Goal: Complete application form: Complete application form

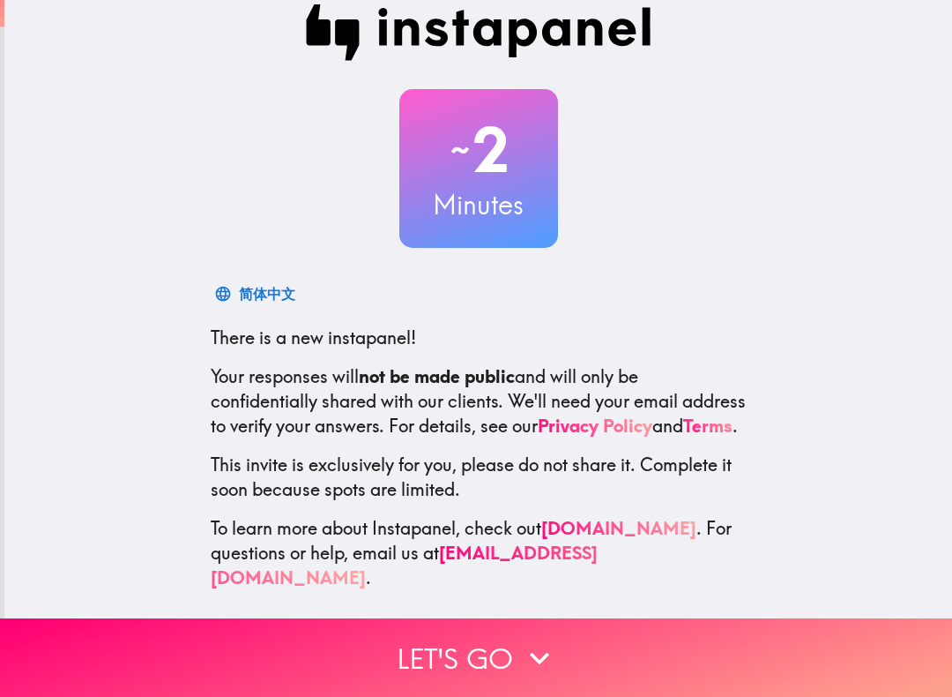
scroll to position [24, 0]
click at [512, 178] on h2 "~ 2" at bounding box center [478, 150] width 159 height 72
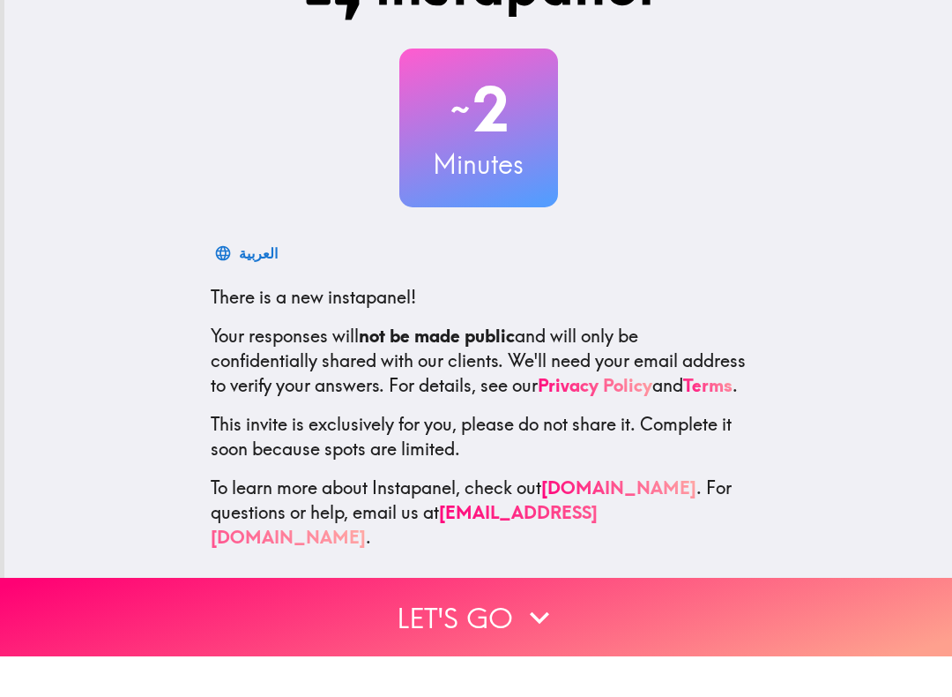
click at [484, 618] on button "Let's go" at bounding box center [476, 657] width 952 height 78
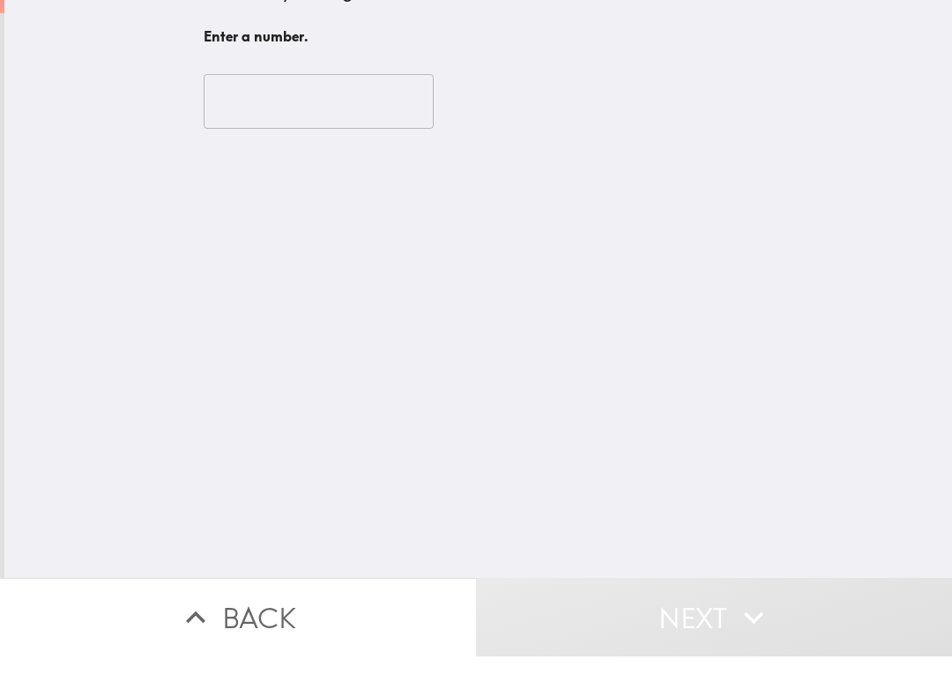
click at [343, 115] on input "number" at bounding box center [319, 142] width 230 height 55
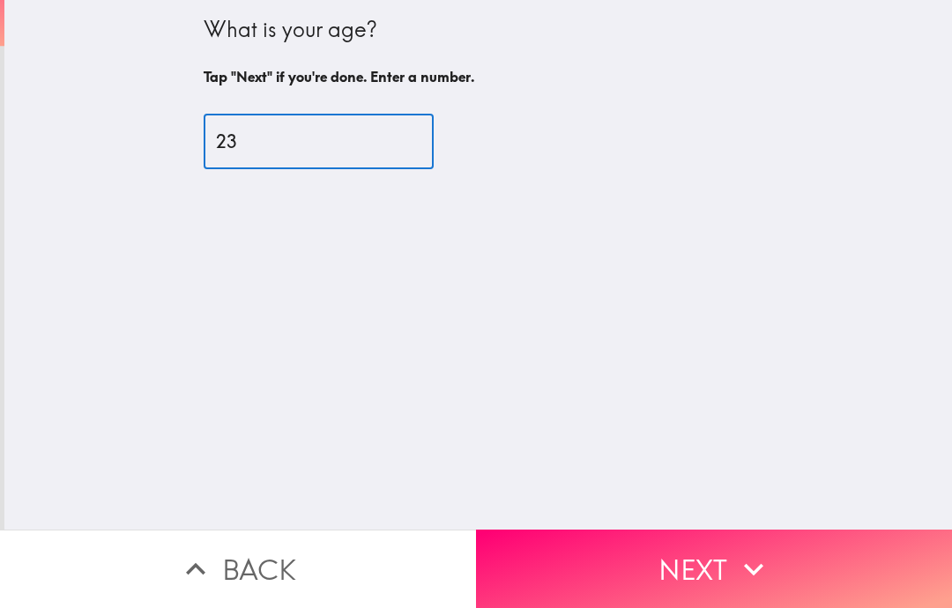
type input "23"
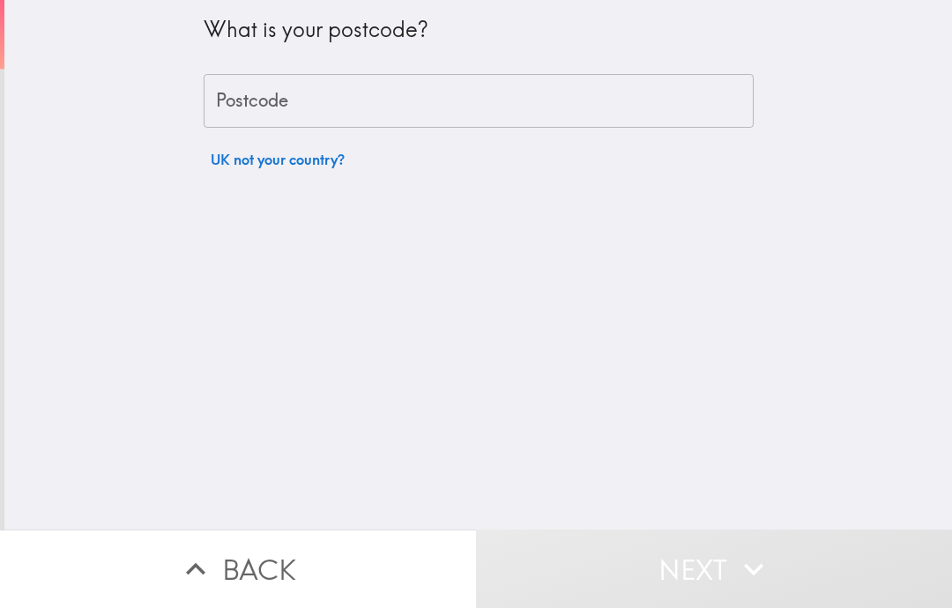
click at [638, 86] on input "Postcode" at bounding box center [479, 101] width 550 height 55
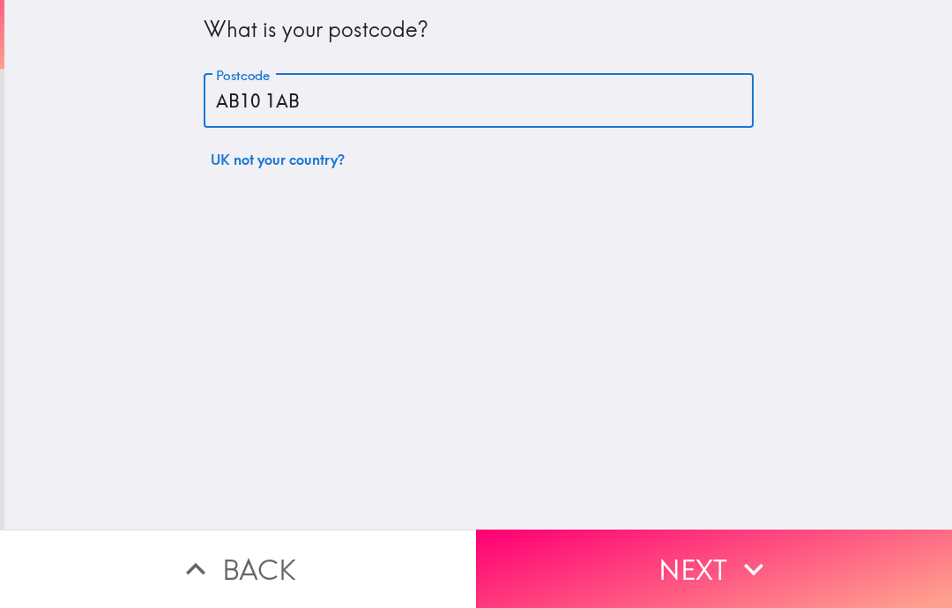
type input "AB10 1AB"
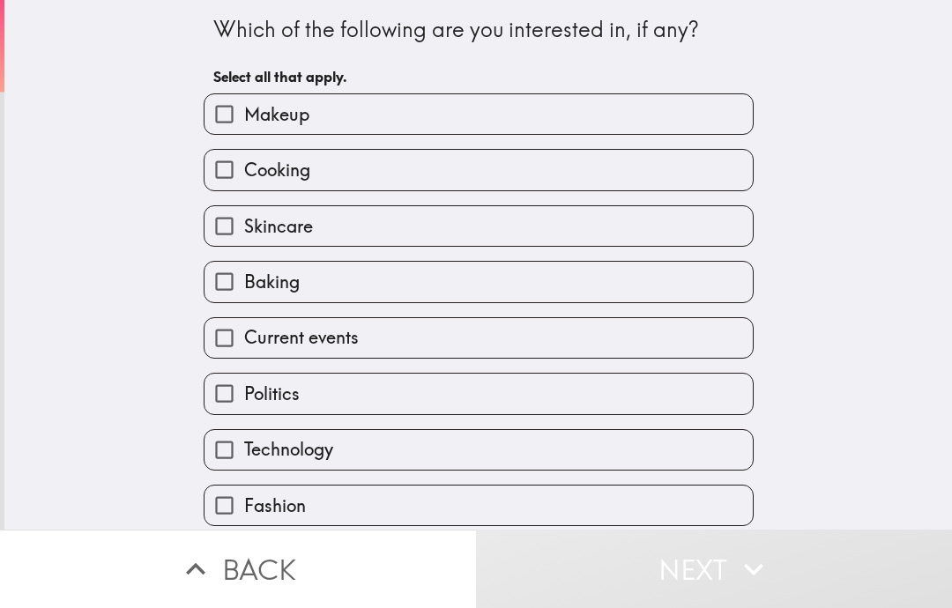
click at [465, 112] on label "Makeup" at bounding box center [479, 114] width 548 height 40
click at [244, 112] on input "Makeup" at bounding box center [225, 114] width 40 height 40
checkbox input "true"
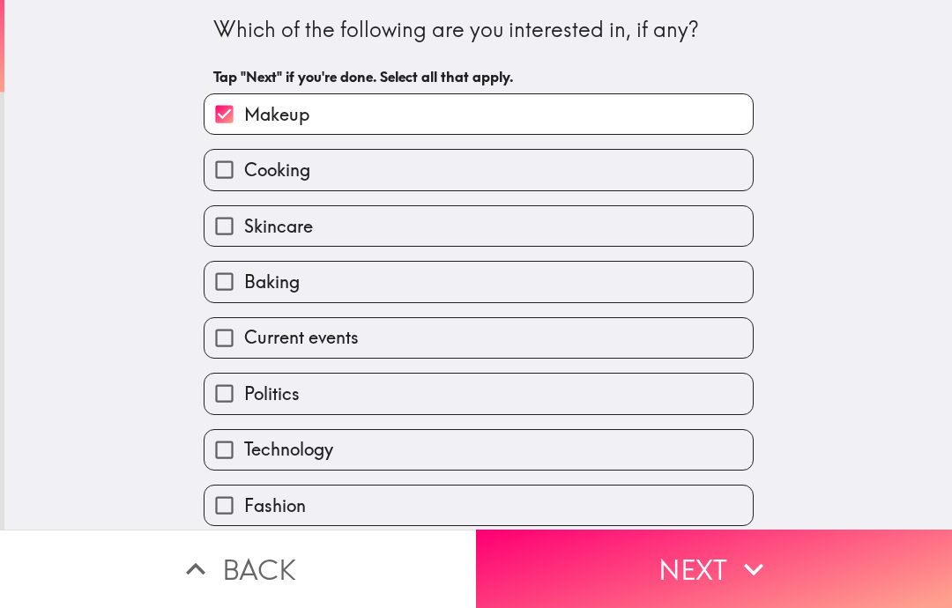
click at [445, 219] on label "Skincare" at bounding box center [479, 226] width 548 height 40
click at [244, 219] on input "Skincare" at bounding box center [225, 226] width 40 height 40
checkbox input "true"
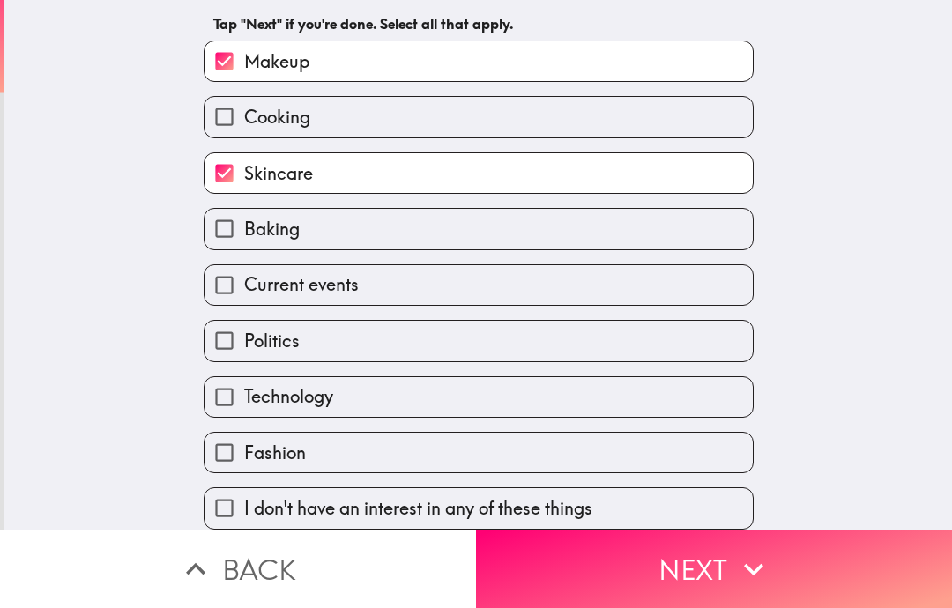
scroll to position [56, 0]
click at [386, 457] on label "Fashion" at bounding box center [479, 453] width 548 height 40
click at [244, 457] on input "Fashion" at bounding box center [225, 453] width 40 height 40
checkbox input "true"
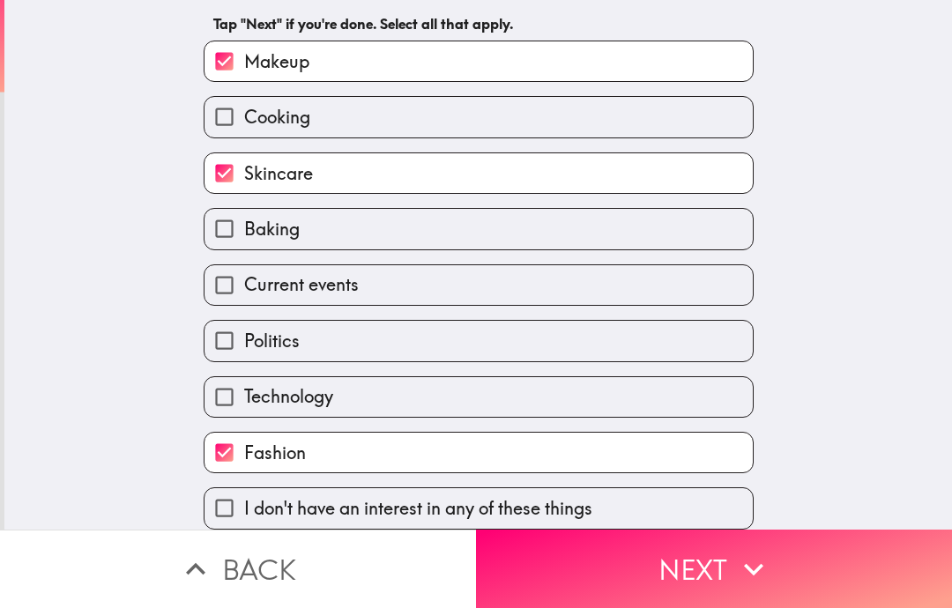
click at [645, 559] on button "Next" at bounding box center [714, 569] width 476 height 78
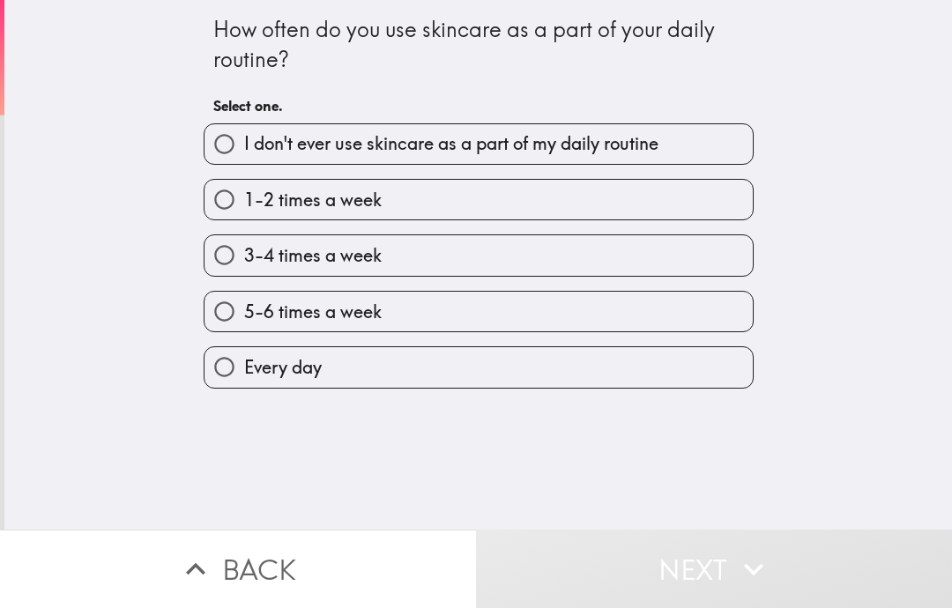
click at [489, 313] on label "5-6 times a week" at bounding box center [479, 312] width 548 height 40
click at [244, 313] on input "5-6 times a week" at bounding box center [225, 312] width 40 height 40
radio input "true"
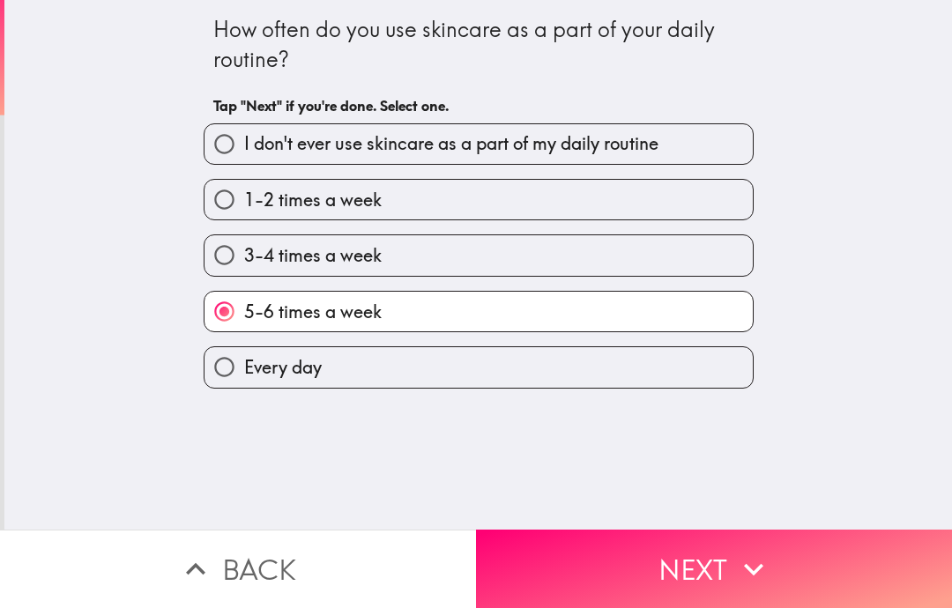
click at [455, 368] on label "Every day" at bounding box center [479, 367] width 548 height 40
click at [244, 368] on input "Every day" at bounding box center [225, 367] width 40 height 40
radio input "true"
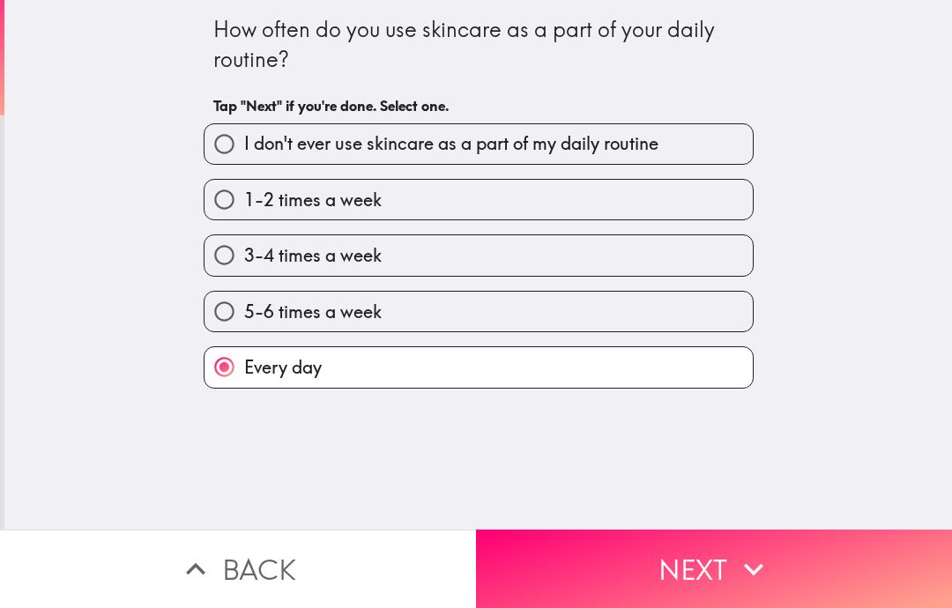
click at [661, 577] on button "Next" at bounding box center [714, 569] width 476 height 78
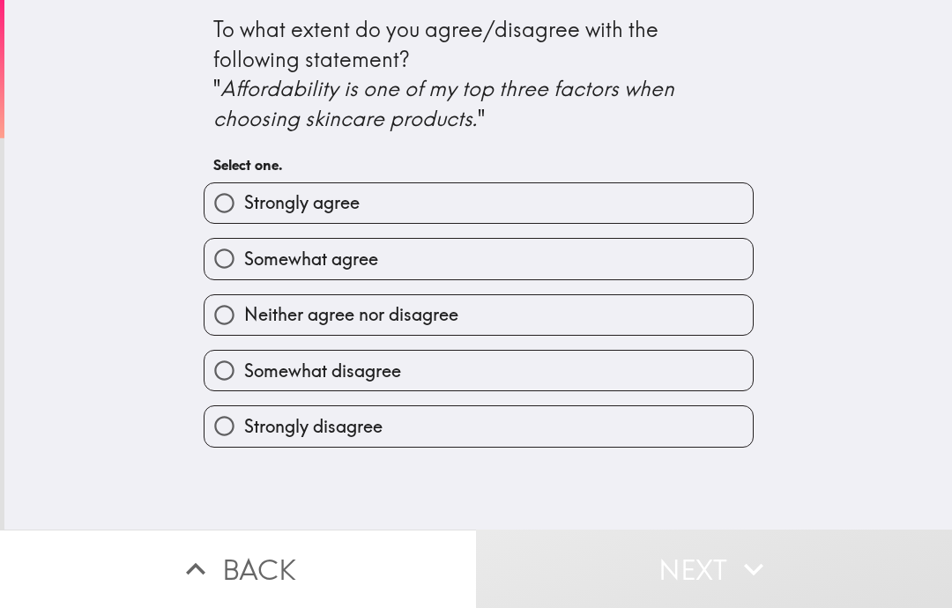
click at [698, 271] on label "Somewhat agree" at bounding box center [479, 259] width 548 height 40
click at [244, 271] on input "Somewhat agree" at bounding box center [225, 259] width 40 height 40
radio input "true"
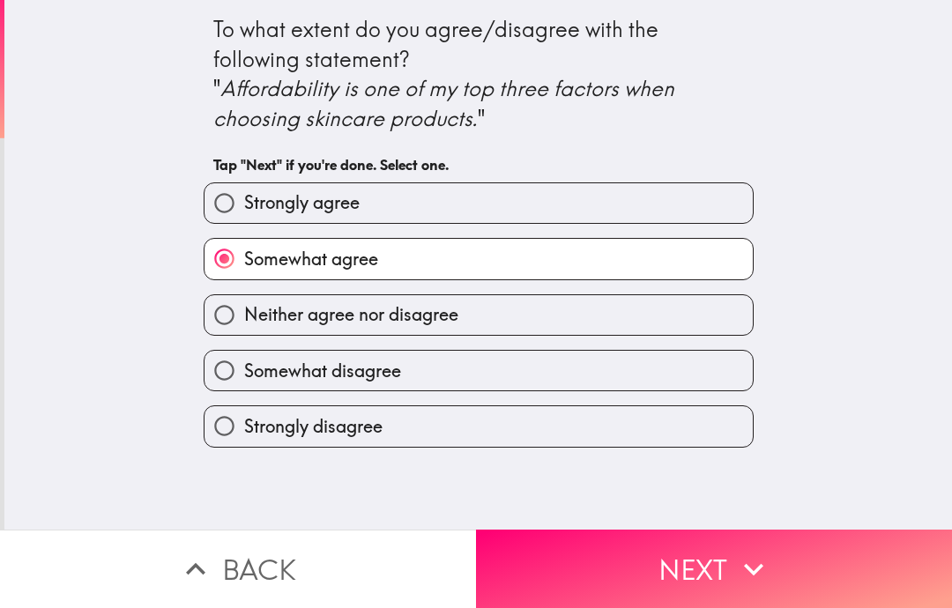
click at [659, 563] on button "Next" at bounding box center [714, 569] width 476 height 78
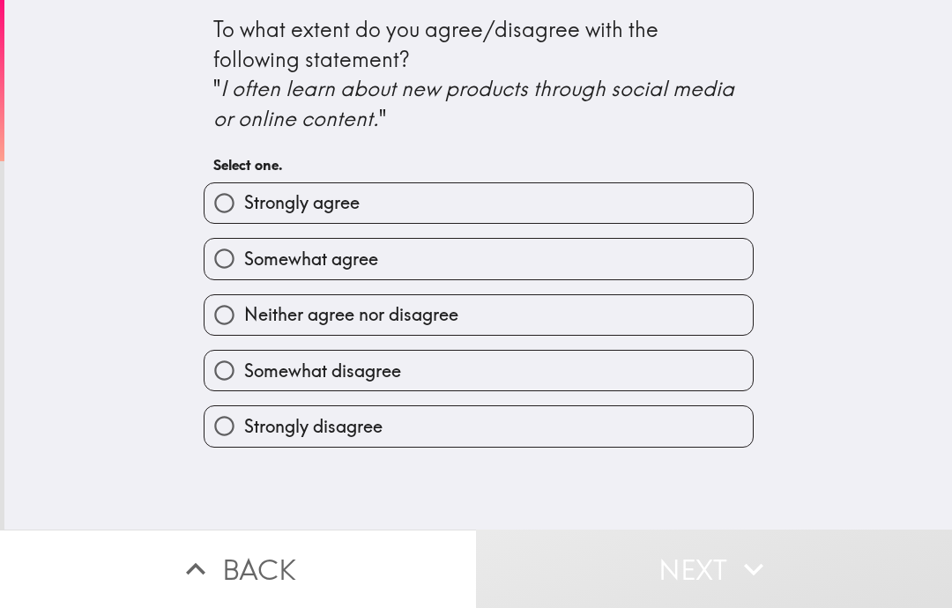
click at [704, 248] on label "Somewhat agree" at bounding box center [479, 259] width 548 height 40
click at [244, 248] on input "Somewhat agree" at bounding box center [225, 259] width 40 height 40
radio input "true"
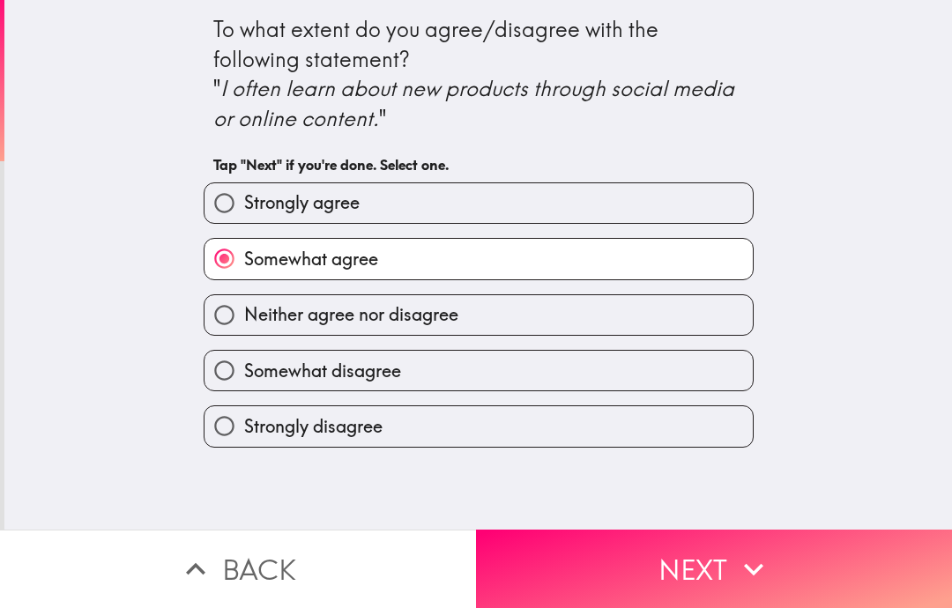
click at [643, 563] on button "Next" at bounding box center [714, 569] width 476 height 78
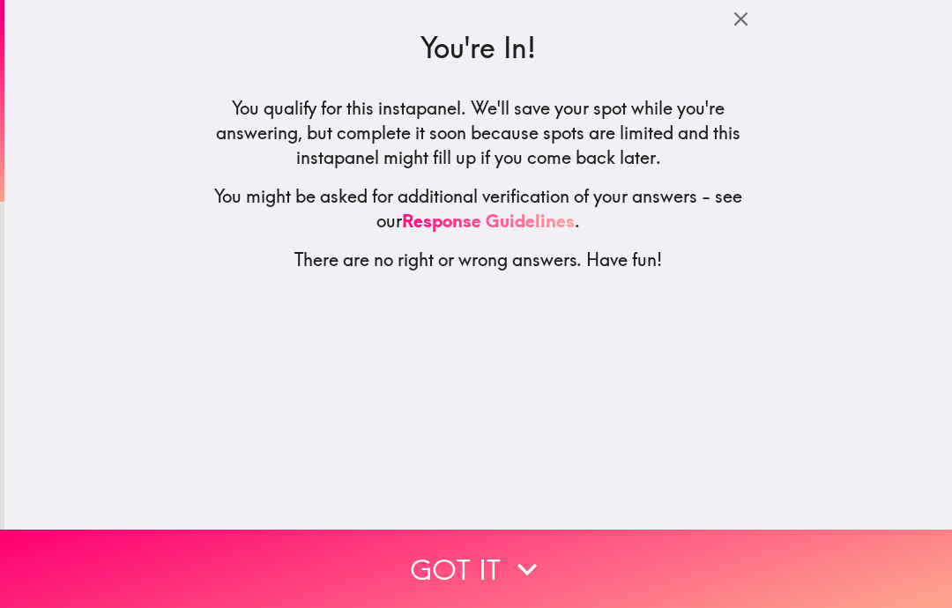
click at [673, 555] on button "Got it" at bounding box center [476, 569] width 952 height 78
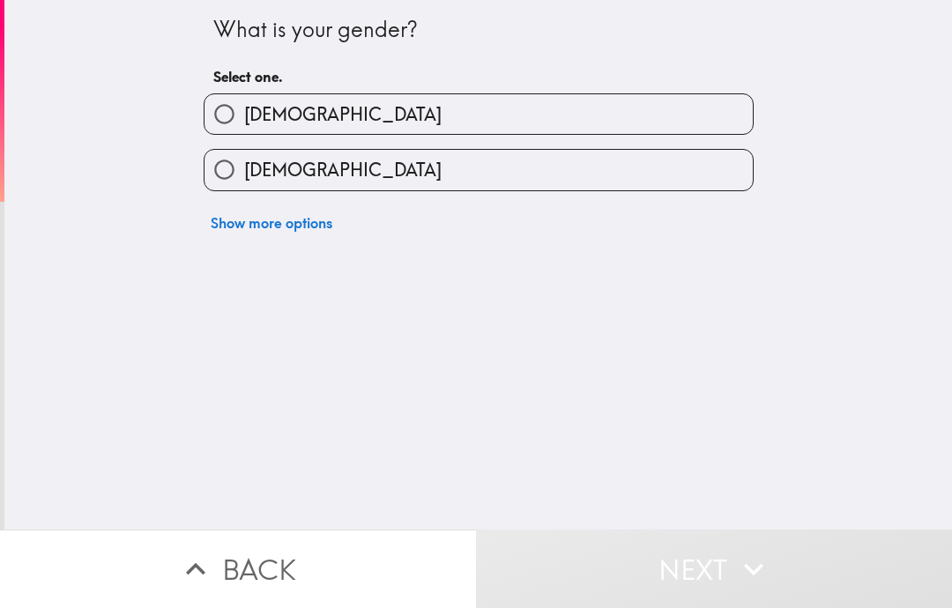
click at [697, 186] on label "[DEMOGRAPHIC_DATA]" at bounding box center [479, 170] width 548 height 40
click at [244, 186] on input "[DEMOGRAPHIC_DATA]" at bounding box center [225, 170] width 40 height 40
radio input "true"
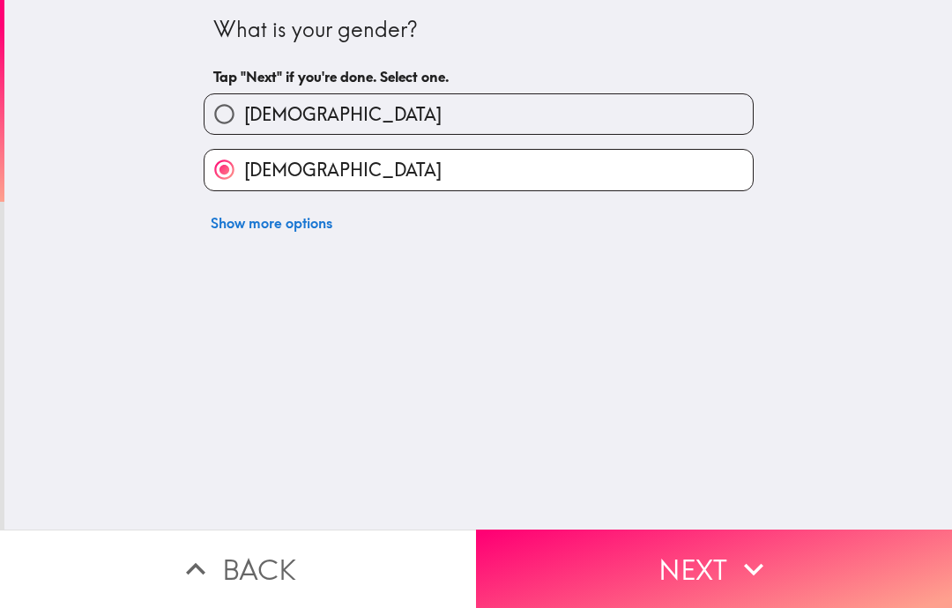
click at [648, 565] on button "Next" at bounding box center [714, 569] width 476 height 78
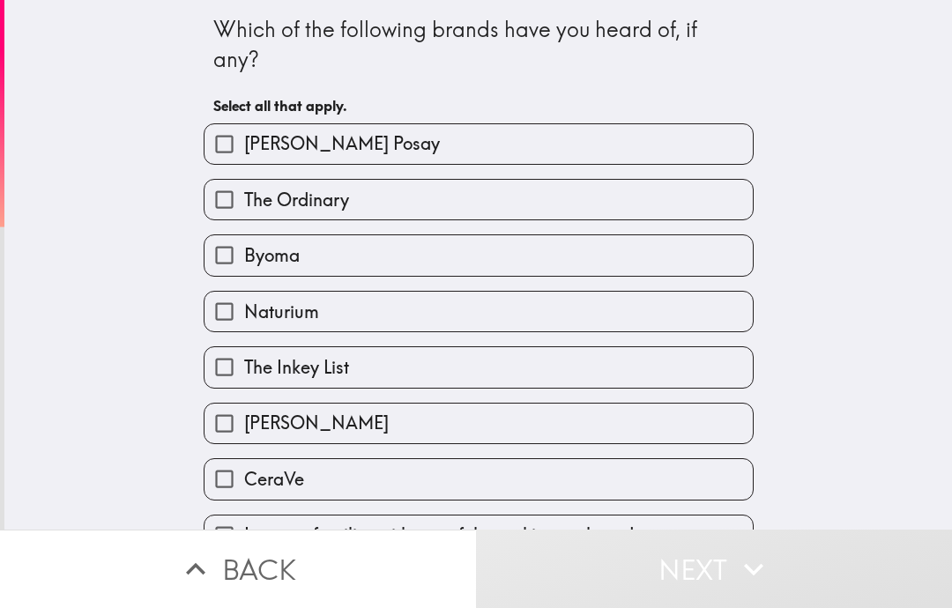
click at [592, 205] on label "The Ordinary" at bounding box center [479, 200] width 548 height 40
click at [244, 205] on input "The Ordinary" at bounding box center [225, 200] width 40 height 40
checkbox input "true"
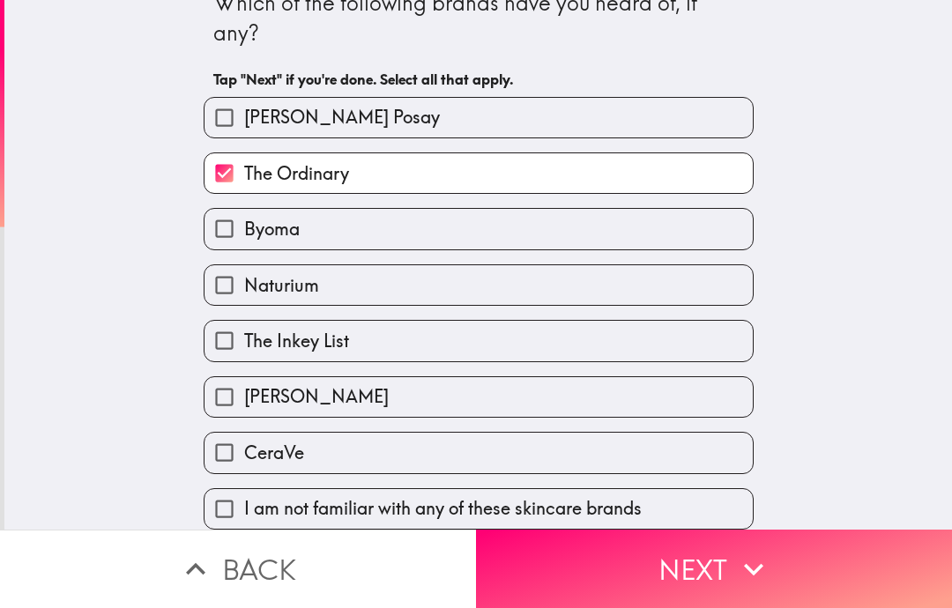
scroll to position [29, 0]
click at [668, 459] on label "CeraVe" at bounding box center [479, 453] width 548 height 40
click at [244, 459] on input "CeraVe" at bounding box center [225, 453] width 40 height 40
checkbox input "true"
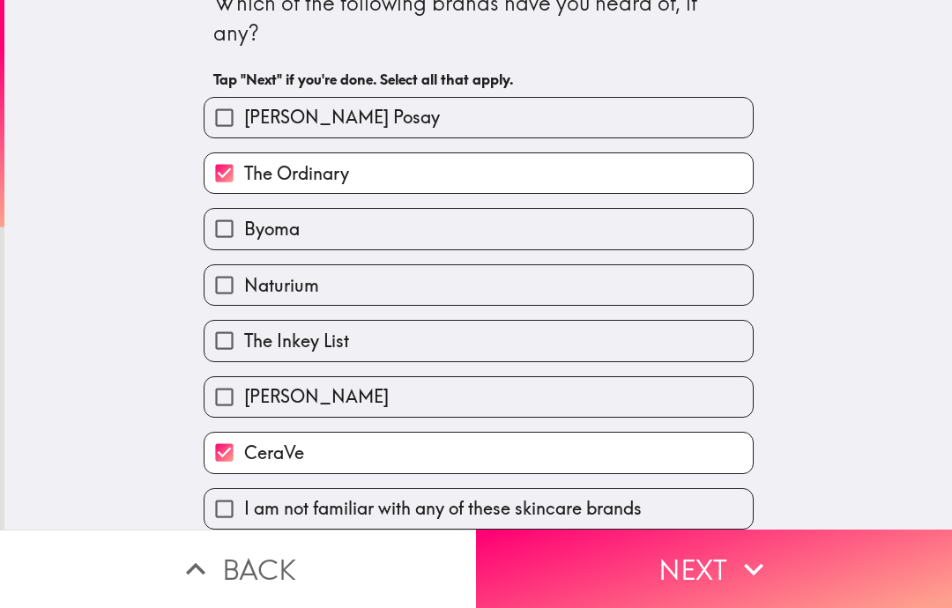
click at [700, 559] on button "Next" at bounding box center [714, 569] width 476 height 78
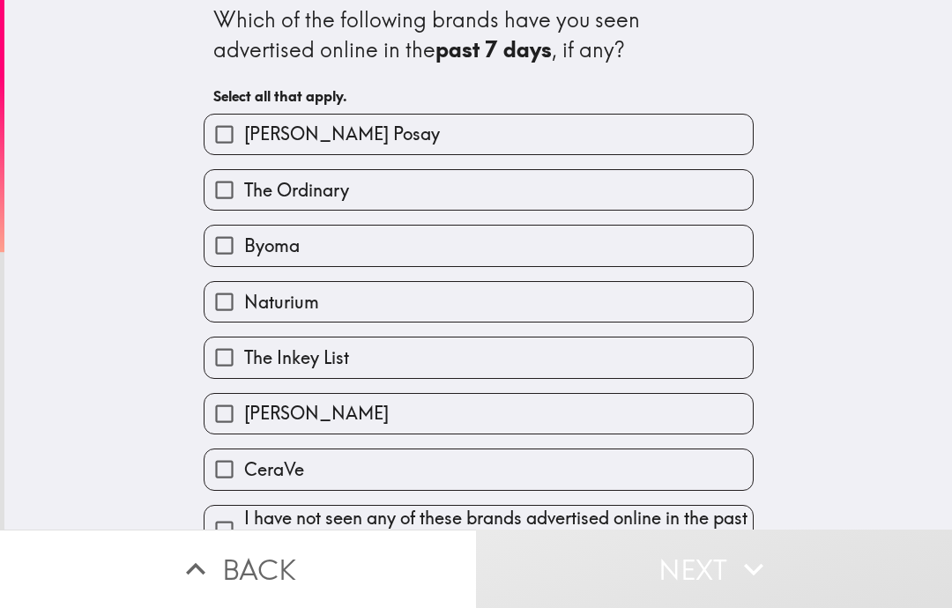
scroll to position [17, 0]
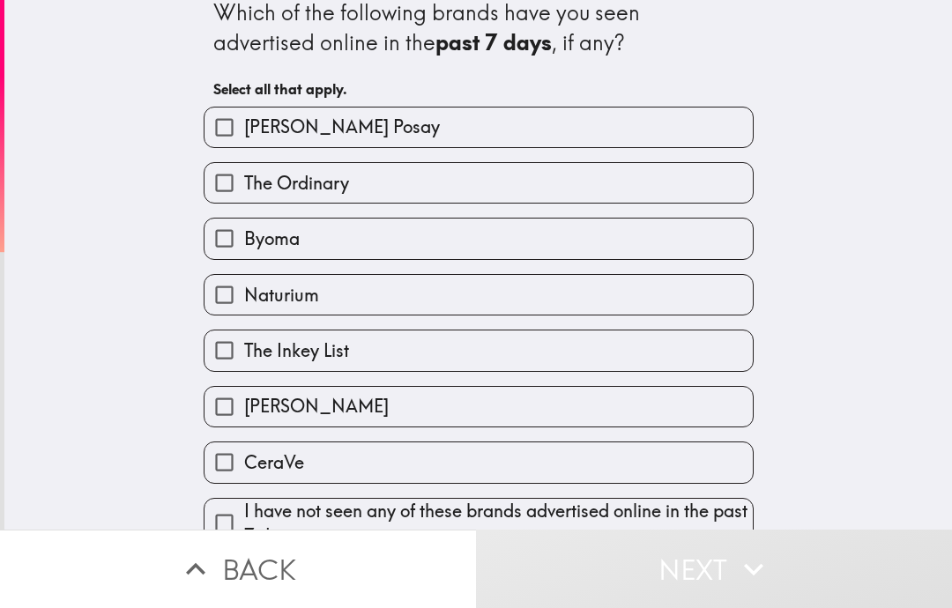
click at [698, 242] on label "Byoma" at bounding box center [479, 239] width 548 height 40
click at [244, 242] on input "Byoma" at bounding box center [225, 239] width 40 height 40
checkbox input "true"
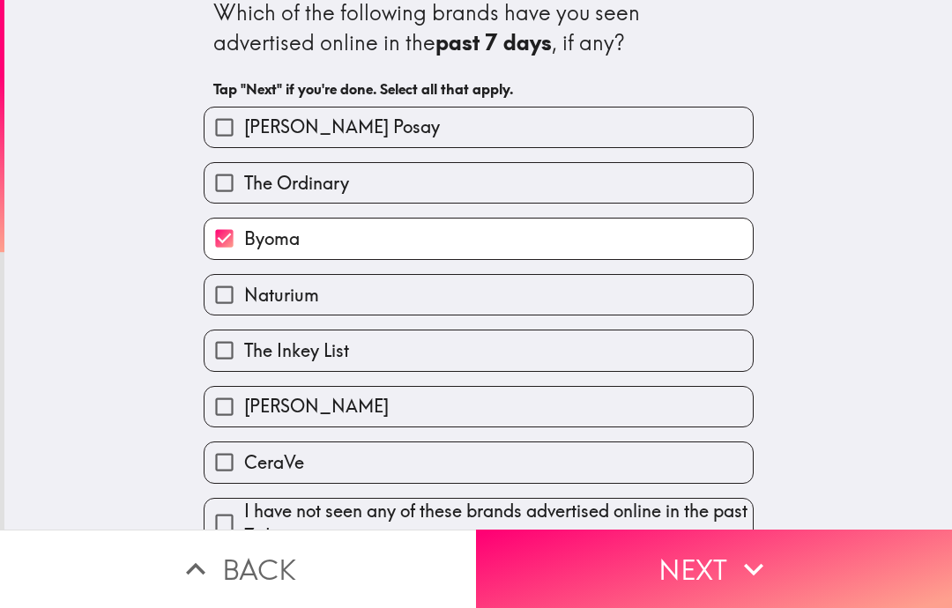
scroll to position [37, 0]
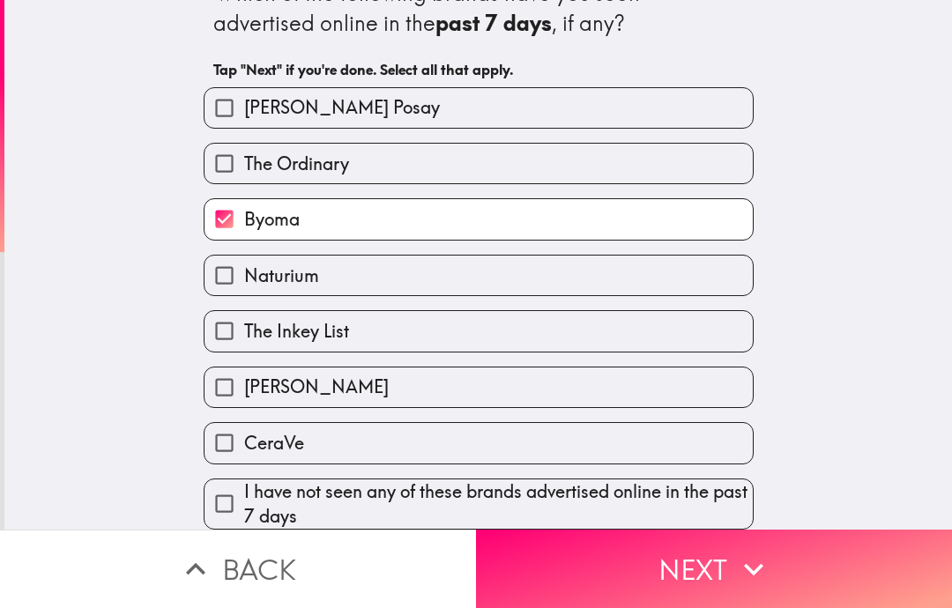
click at [675, 446] on label "CeraVe" at bounding box center [479, 443] width 548 height 40
click at [244, 446] on input "CeraVe" at bounding box center [225, 443] width 40 height 40
checkbox input "true"
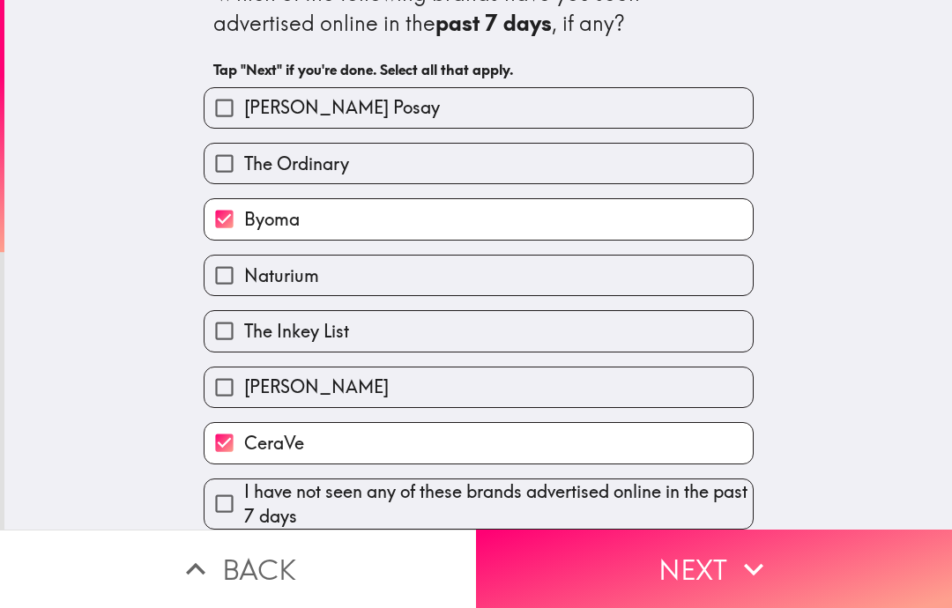
click at [683, 162] on label "The Ordinary" at bounding box center [479, 164] width 548 height 40
click at [244, 162] on input "The Ordinary" at bounding box center [225, 164] width 40 height 40
checkbox input "true"
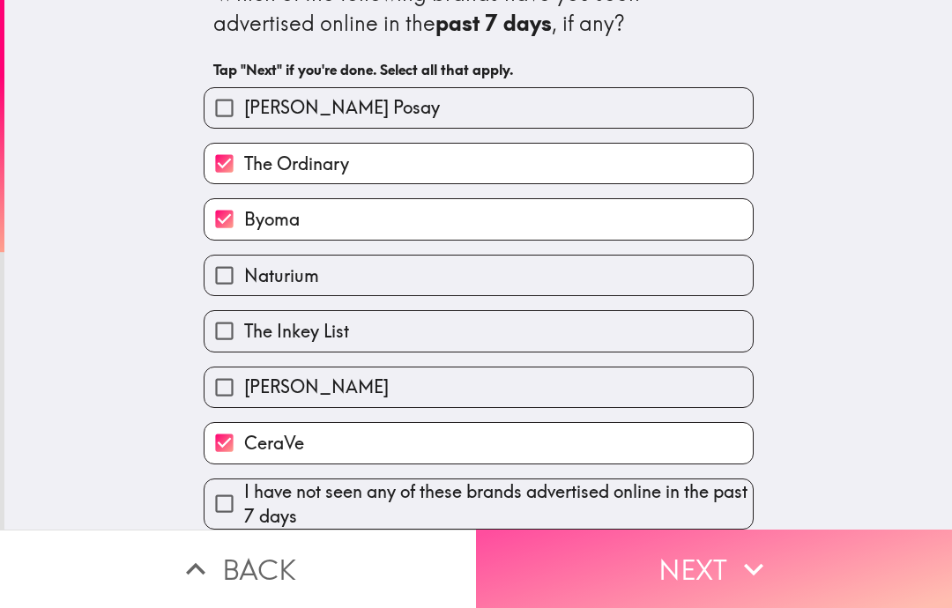
click at [647, 567] on button "Next" at bounding box center [714, 569] width 476 height 78
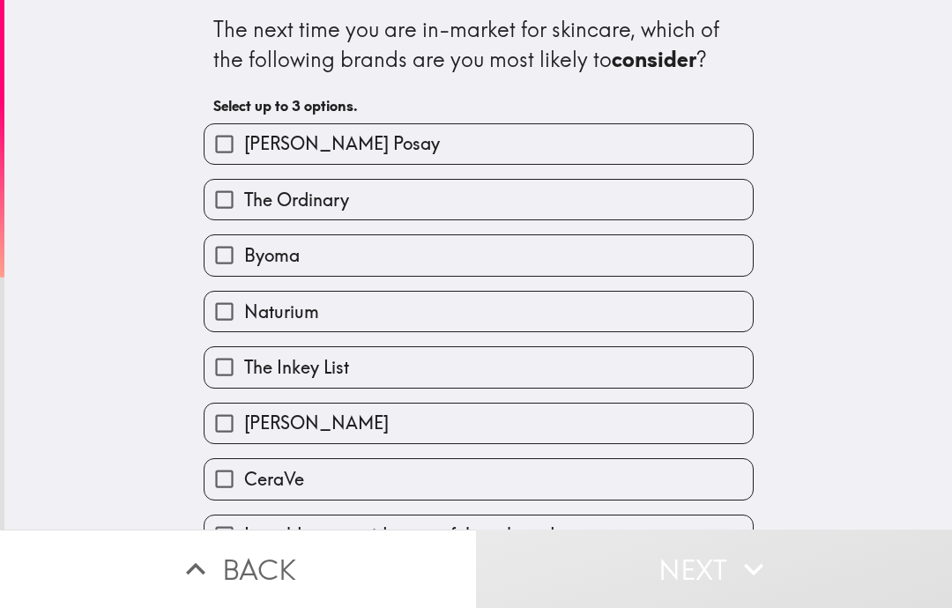
click at [703, 192] on label "The Ordinary" at bounding box center [479, 200] width 548 height 40
click at [244, 192] on input "The Ordinary" at bounding box center [225, 200] width 40 height 40
checkbox input "true"
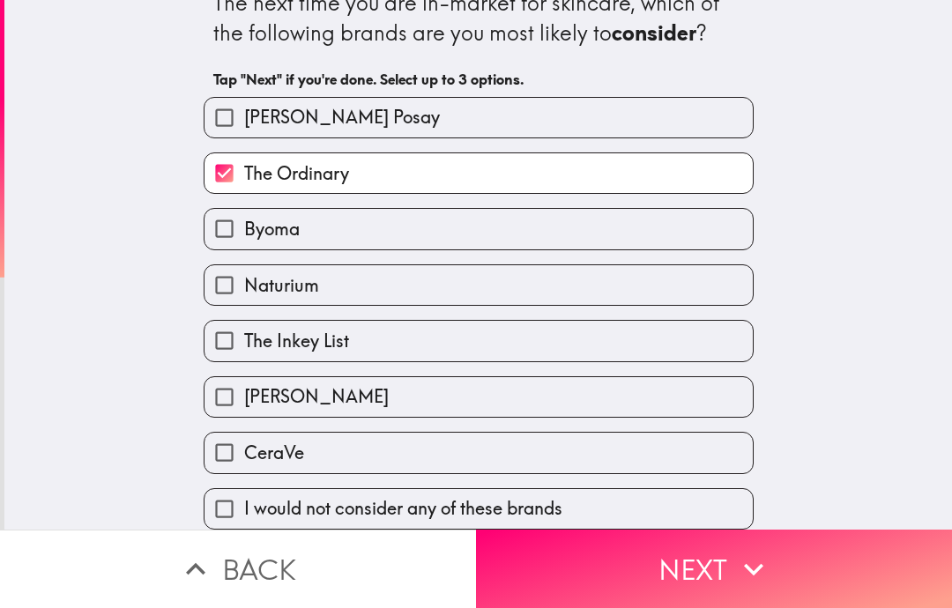
scroll to position [29, 0]
click at [666, 459] on label "CeraVe" at bounding box center [479, 453] width 548 height 40
click at [244, 459] on input "CeraVe" at bounding box center [225, 453] width 40 height 40
checkbox input "true"
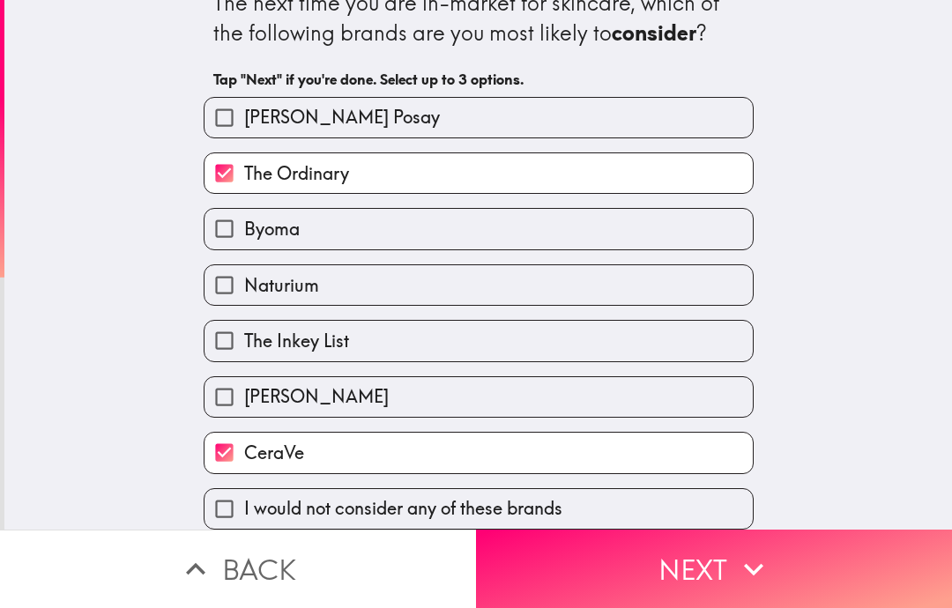
click at [665, 579] on button "Next" at bounding box center [714, 569] width 476 height 78
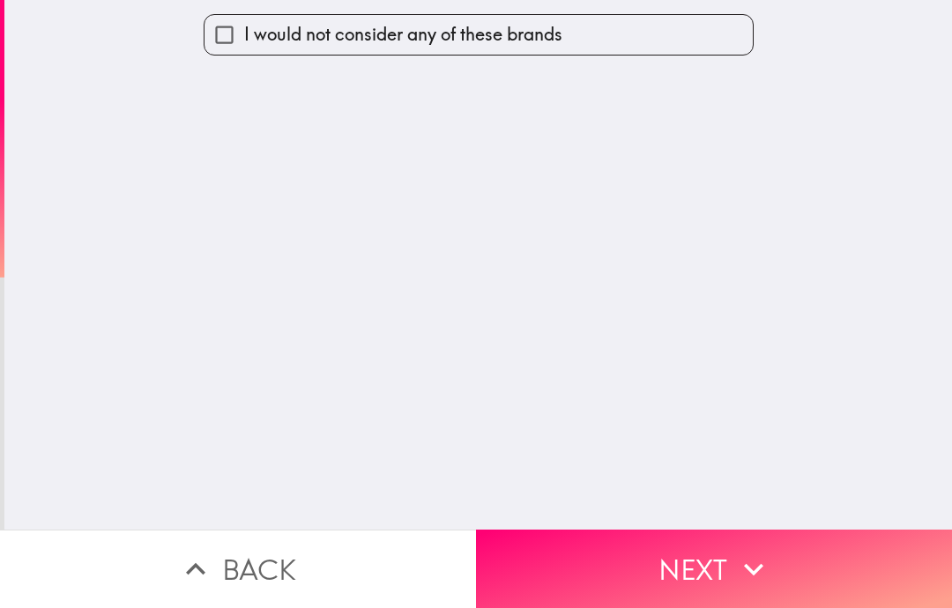
scroll to position [15, 0]
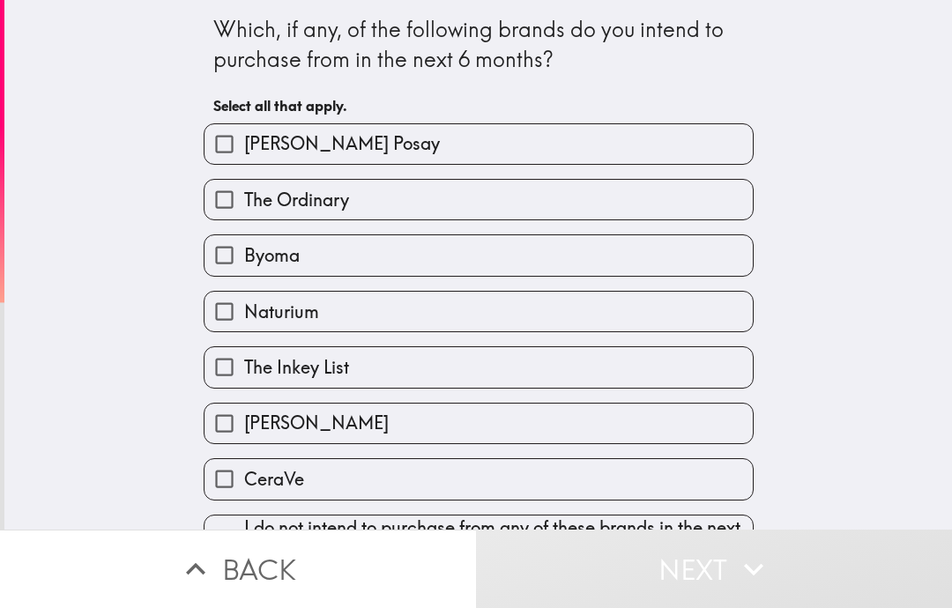
click at [668, 187] on label "The Ordinary" at bounding box center [479, 200] width 548 height 40
click at [244, 187] on input "The Ordinary" at bounding box center [225, 200] width 40 height 40
checkbox input "true"
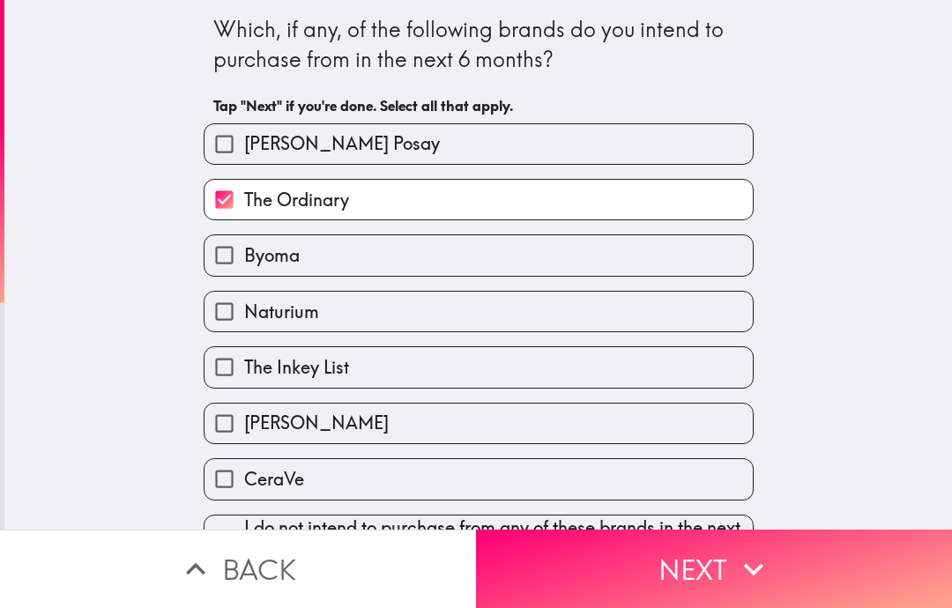
click at [690, 486] on label "CeraVe" at bounding box center [479, 479] width 548 height 40
click at [244, 486] on input "CeraVe" at bounding box center [225, 479] width 40 height 40
checkbox input "true"
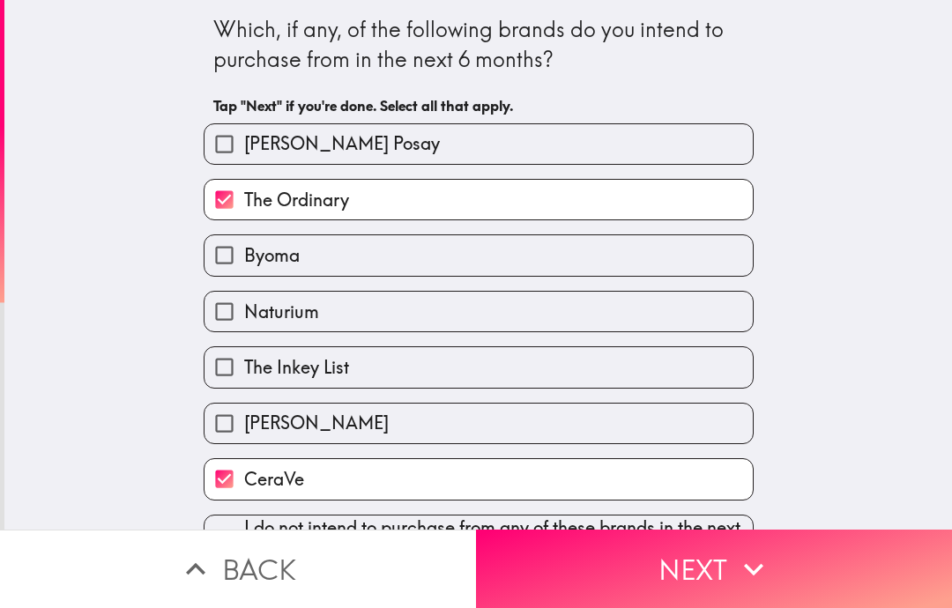
click at [757, 574] on icon "button" at bounding box center [754, 569] width 39 height 39
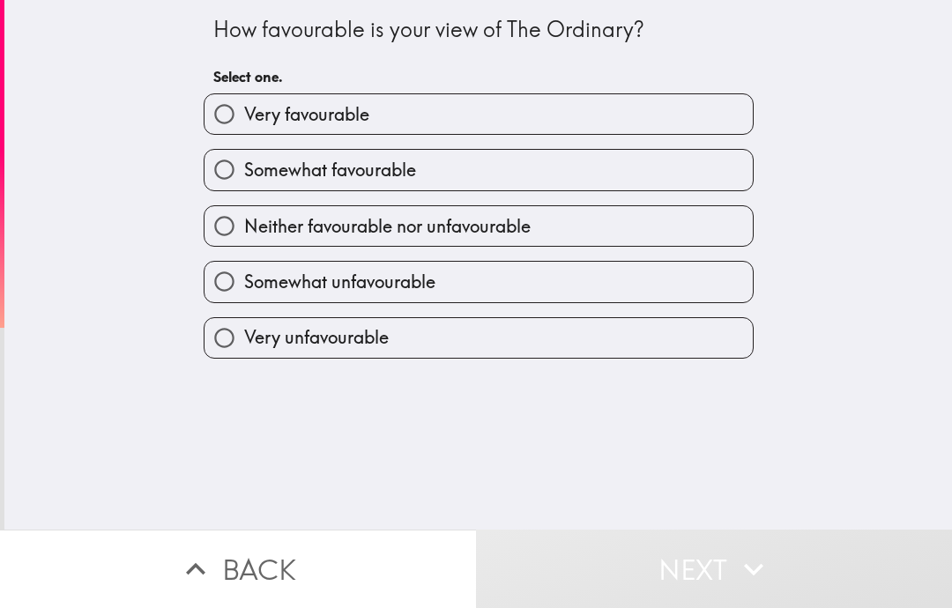
click at [718, 100] on label "Very favourable" at bounding box center [479, 114] width 548 height 40
click at [244, 100] on input "Very favourable" at bounding box center [225, 114] width 40 height 40
radio input "true"
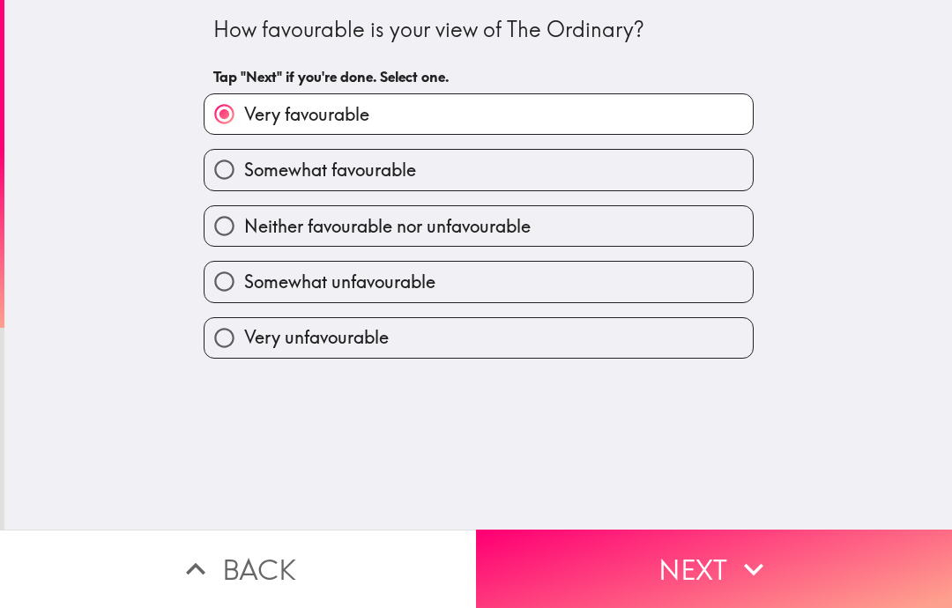
click at [765, 568] on icon "button" at bounding box center [754, 569] width 39 height 39
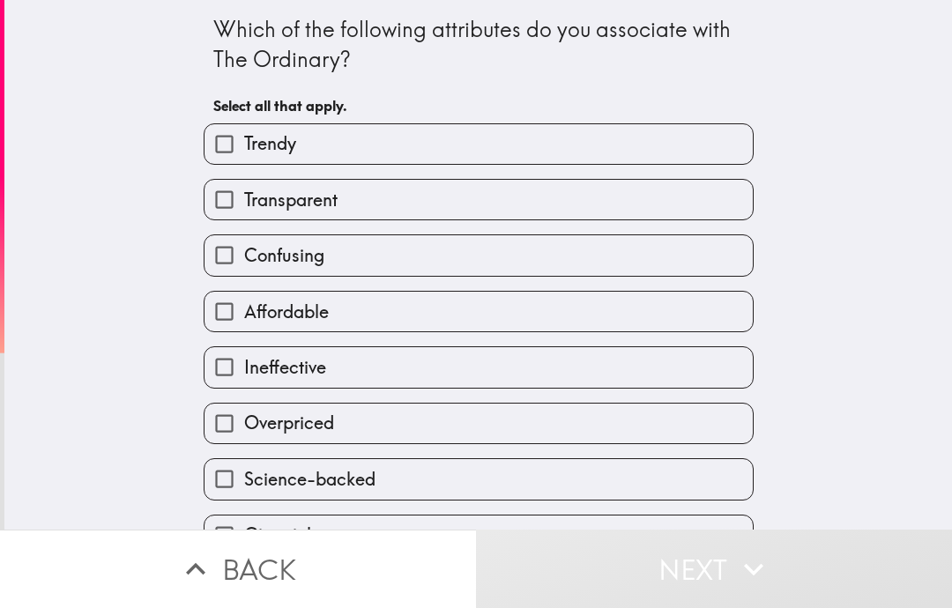
click at [682, 130] on label "Trendy" at bounding box center [479, 144] width 548 height 40
click at [244, 130] on input "Trendy" at bounding box center [225, 144] width 40 height 40
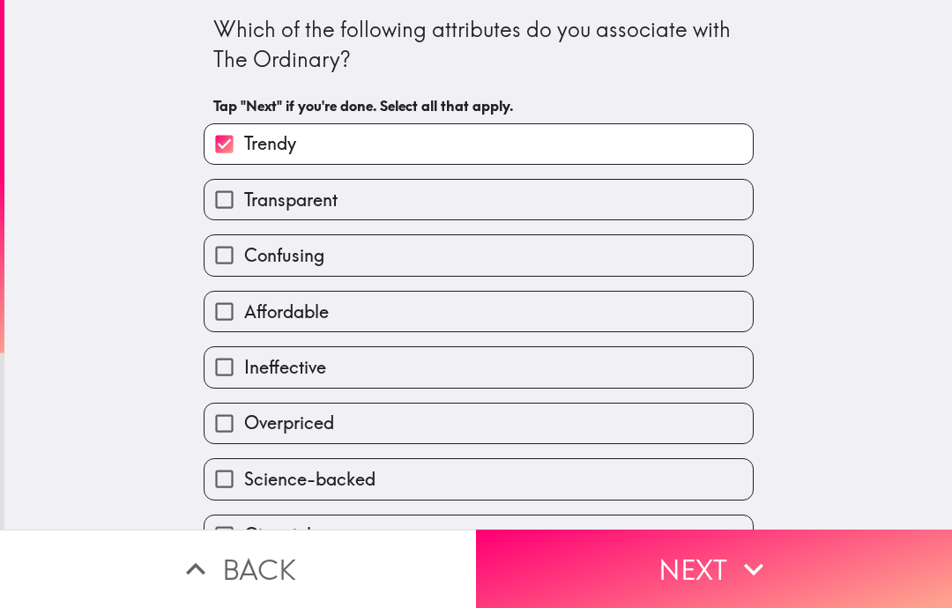
click at [705, 119] on div "Trendy" at bounding box center [472, 137] width 564 height 56
click at [677, 145] on label "Trendy" at bounding box center [479, 144] width 548 height 40
click at [244, 145] on input "Trendy" at bounding box center [225, 144] width 40 height 40
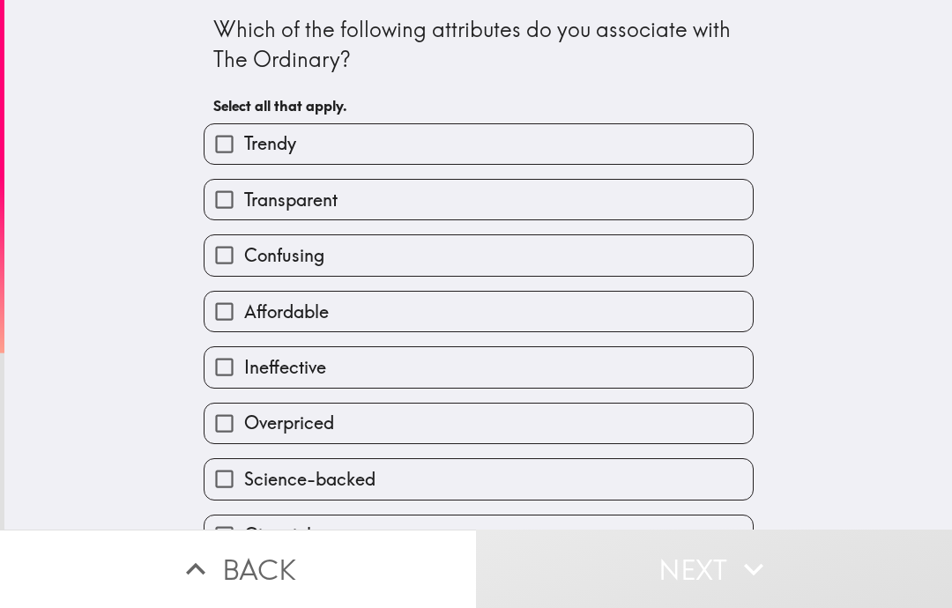
click at [669, 130] on label "Trendy" at bounding box center [479, 144] width 548 height 40
click at [244, 130] on input "Trendy" at bounding box center [225, 144] width 40 height 40
checkbox input "true"
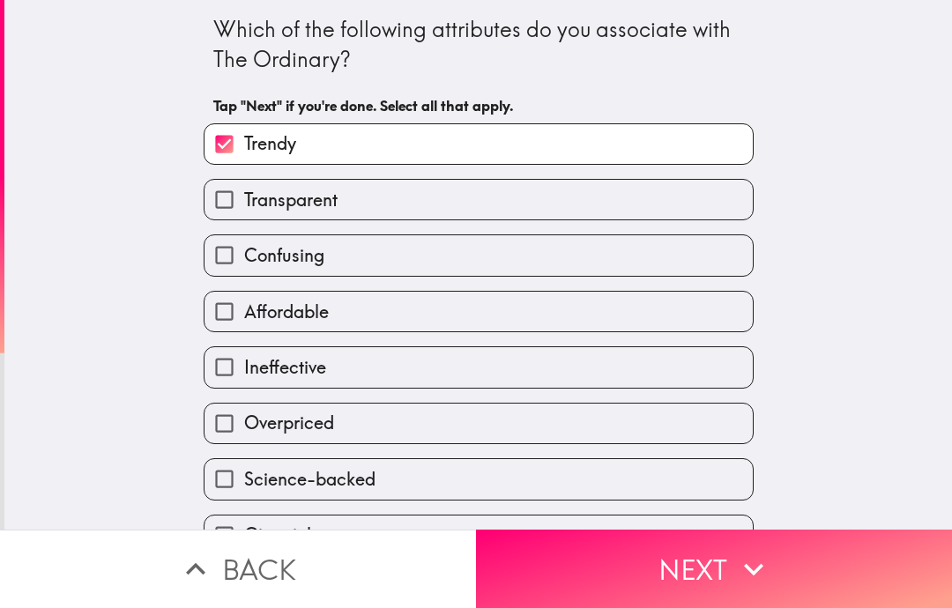
click at [633, 319] on label "Affordable" at bounding box center [479, 312] width 548 height 40
click at [244, 319] on input "Affordable" at bounding box center [225, 312] width 40 height 40
checkbox input "true"
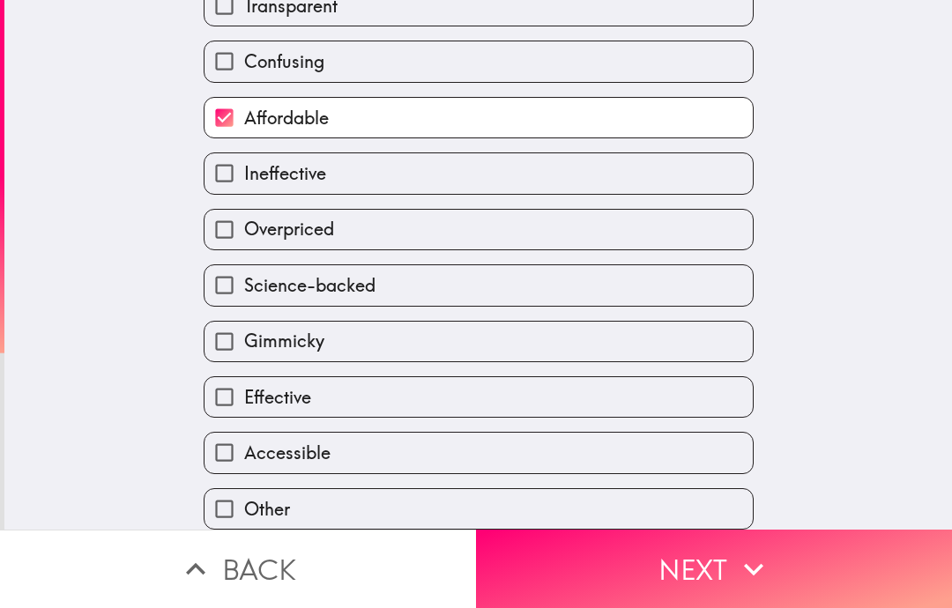
scroll to position [198, 0]
click at [675, 392] on label "Effective" at bounding box center [479, 397] width 548 height 40
click at [244, 392] on input "Effective" at bounding box center [225, 397] width 40 height 40
checkbox input "true"
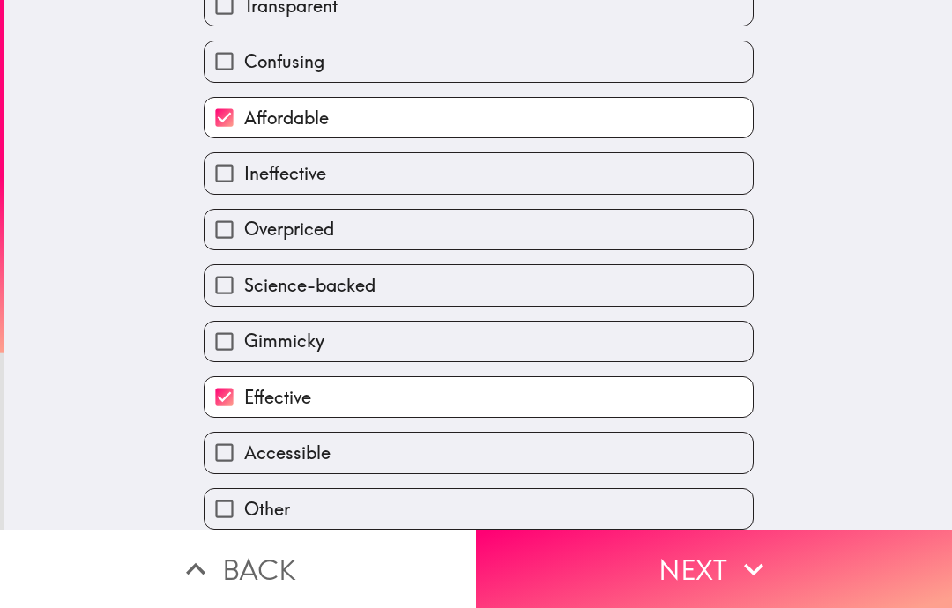
click at [742, 570] on icon "button" at bounding box center [754, 569] width 39 height 39
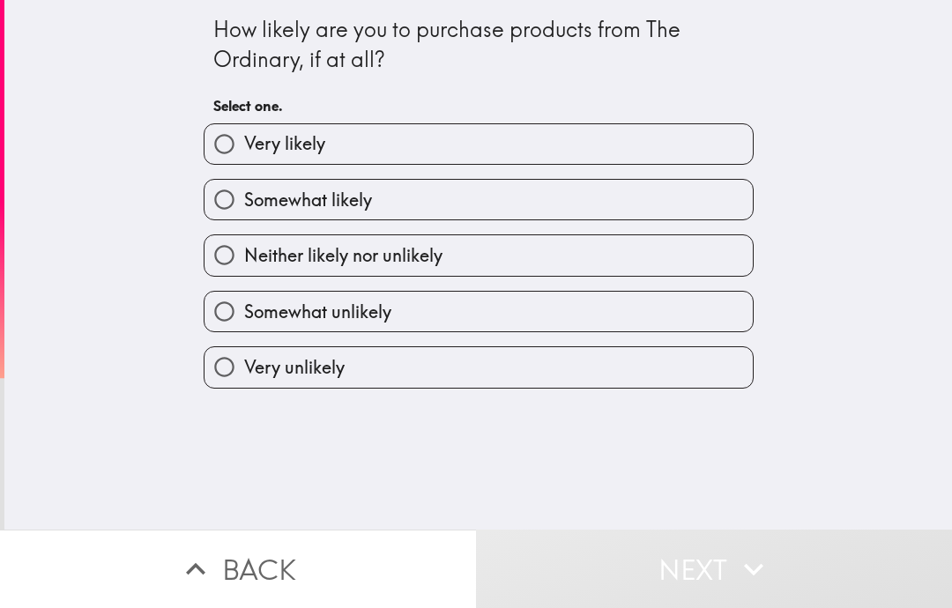
click at [720, 136] on label "Very likely" at bounding box center [479, 144] width 548 height 40
click at [244, 136] on input "Very likely" at bounding box center [225, 144] width 40 height 40
radio input "true"
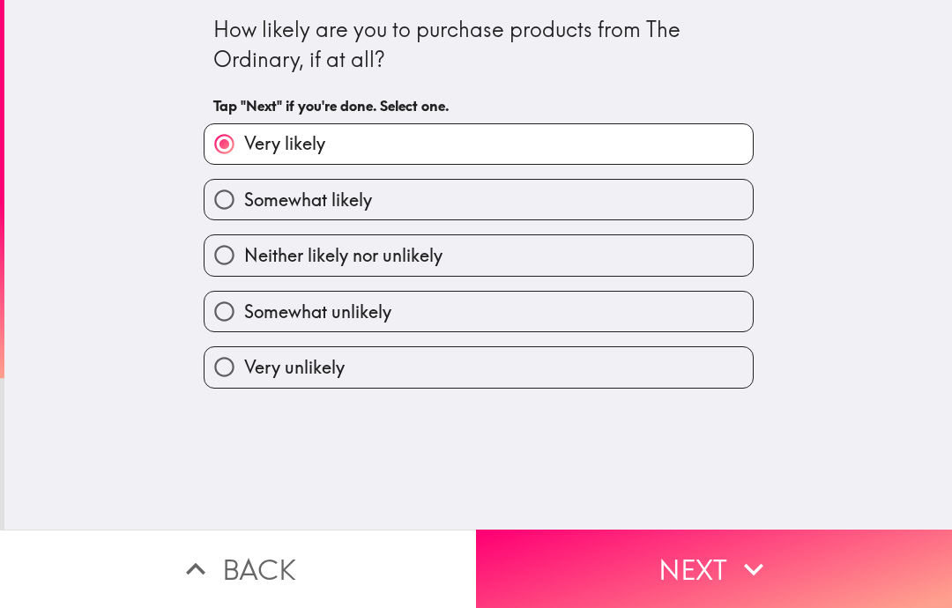
click at [765, 578] on icon "button" at bounding box center [754, 569] width 39 height 39
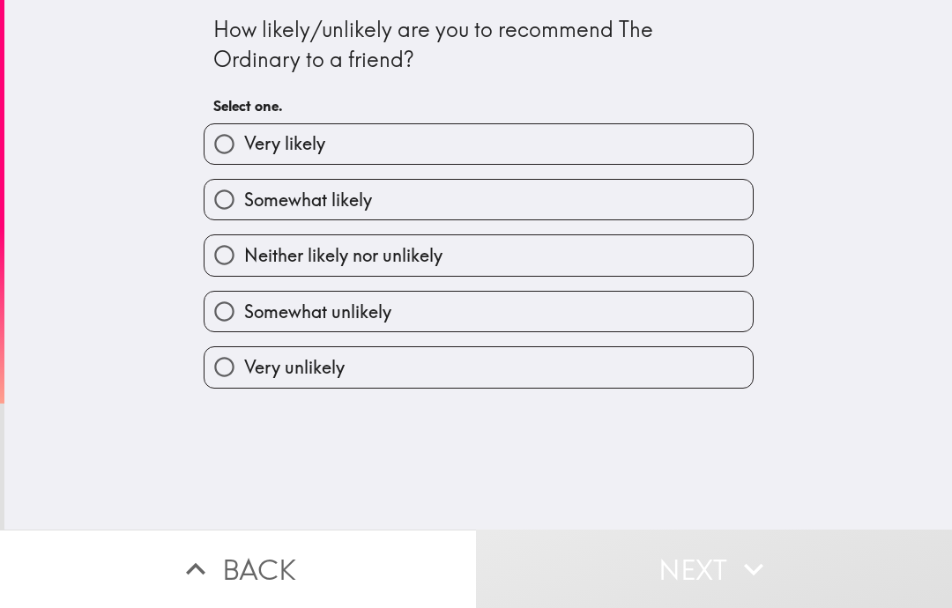
click at [675, 197] on label "Somewhat likely" at bounding box center [479, 200] width 548 height 40
click at [244, 197] on input "Somewhat likely" at bounding box center [225, 200] width 40 height 40
radio input "true"
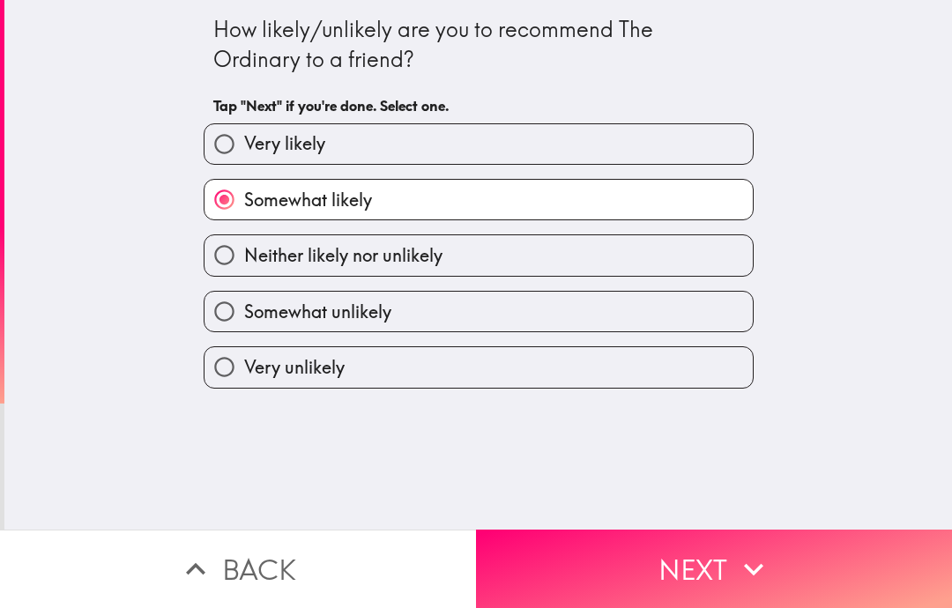
click at [733, 556] on button "Next" at bounding box center [714, 569] width 476 height 78
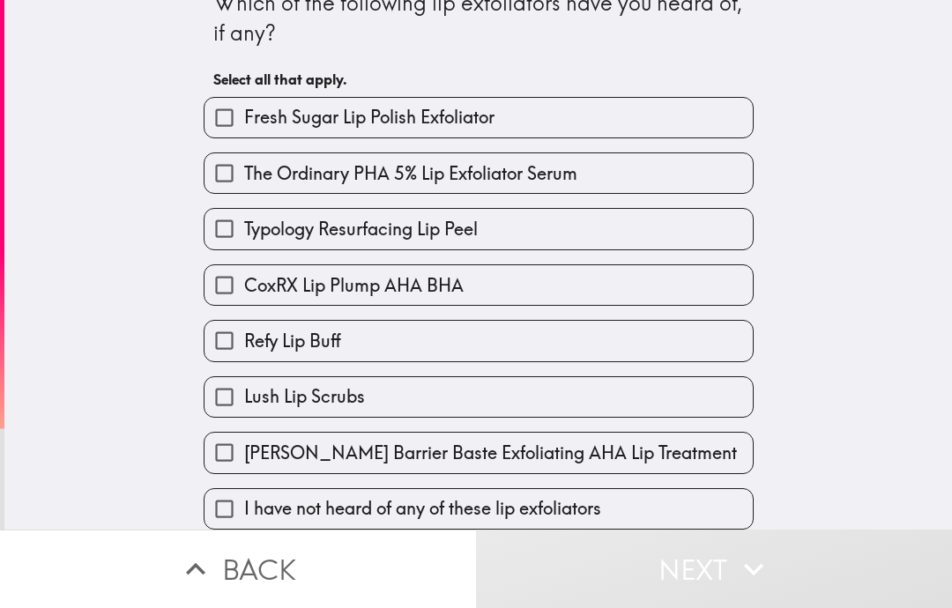
scroll to position [29, 0]
click at [683, 169] on label "The Ordinary PHA 5% Lip Exfoliator Serum" at bounding box center [479, 173] width 548 height 40
click at [244, 169] on input "The Ordinary PHA 5% Lip Exfoliator Serum" at bounding box center [225, 173] width 40 height 40
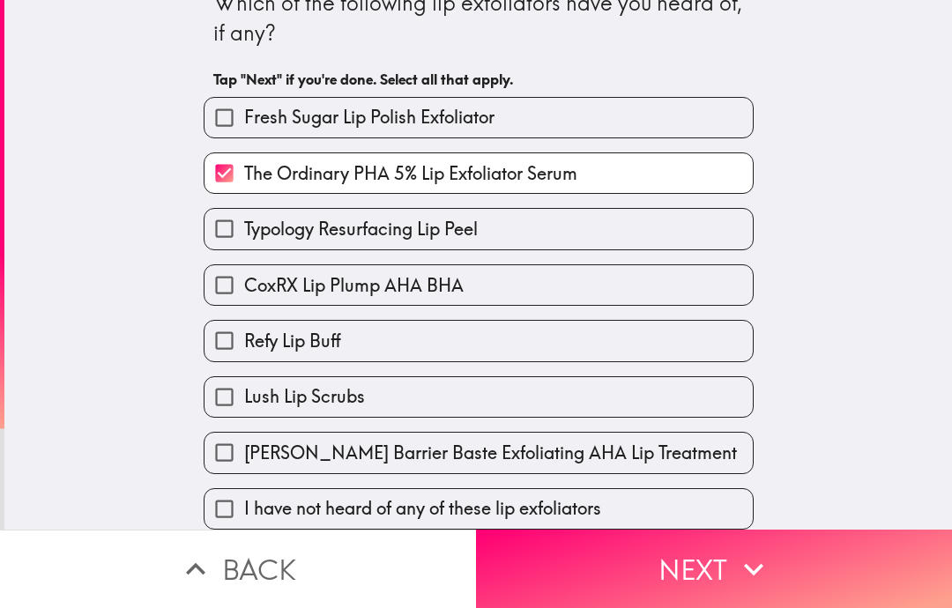
click at [690, 163] on label "The Ordinary PHA 5% Lip Exfoliator Serum" at bounding box center [479, 173] width 548 height 40
click at [244, 163] on input "The Ordinary PHA 5% Lip Exfoliator Serum" at bounding box center [225, 173] width 40 height 40
checkbox input "false"
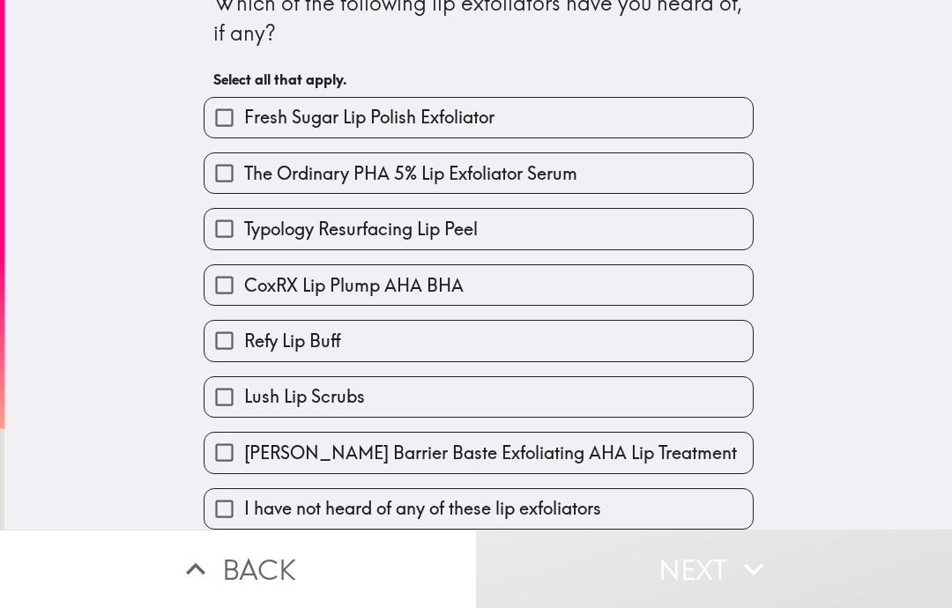
click at [679, 285] on label "CoxRX Lip Plump AHA BHA" at bounding box center [479, 285] width 548 height 40
click at [244, 285] on input "CoxRX Lip Plump AHA BHA" at bounding box center [225, 285] width 40 height 40
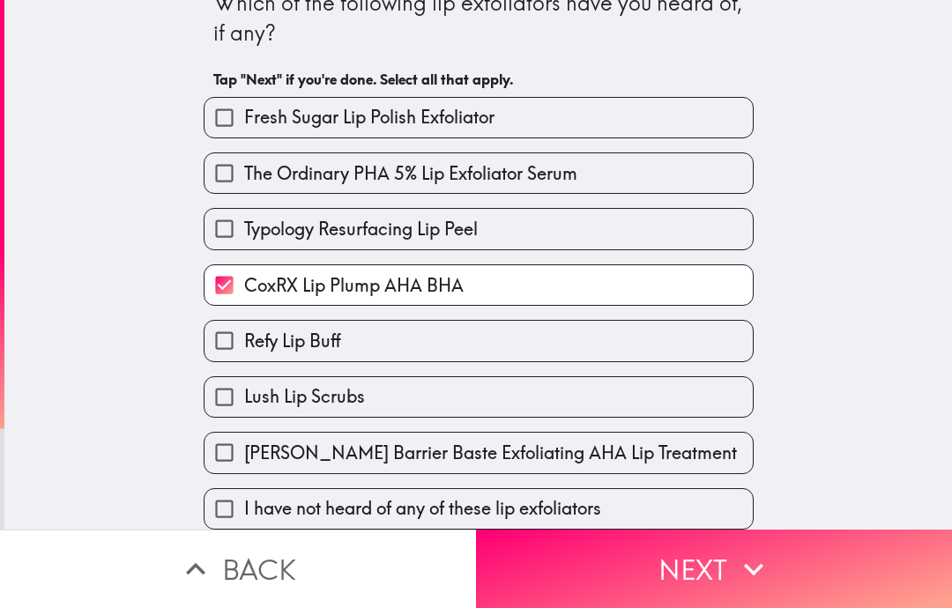
click at [704, 258] on div "CoxRX Lip Plump AHA BHA" at bounding box center [472, 278] width 564 height 56
click at [675, 276] on label "CoxRX Lip Plump AHA BHA" at bounding box center [479, 285] width 548 height 40
click at [244, 276] on input "CoxRX Lip Plump AHA BHA" at bounding box center [225, 285] width 40 height 40
checkbox input "false"
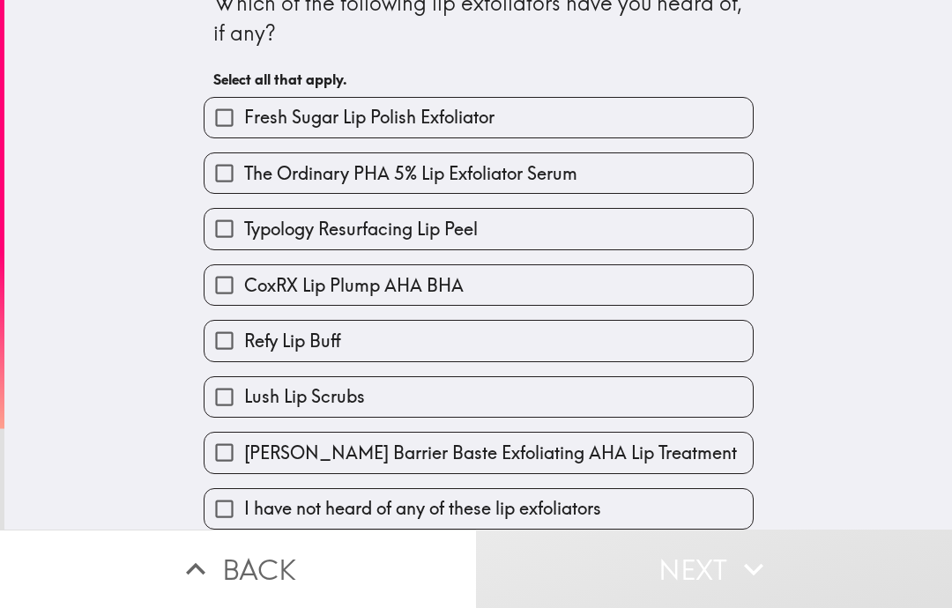
click at [693, 164] on label "The Ordinary PHA 5% Lip Exfoliator Serum" at bounding box center [479, 173] width 548 height 40
click at [244, 164] on input "The Ordinary PHA 5% Lip Exfoliator Serum" at bounding box center [225, 173] width 40 height 40
checkbox input "true"
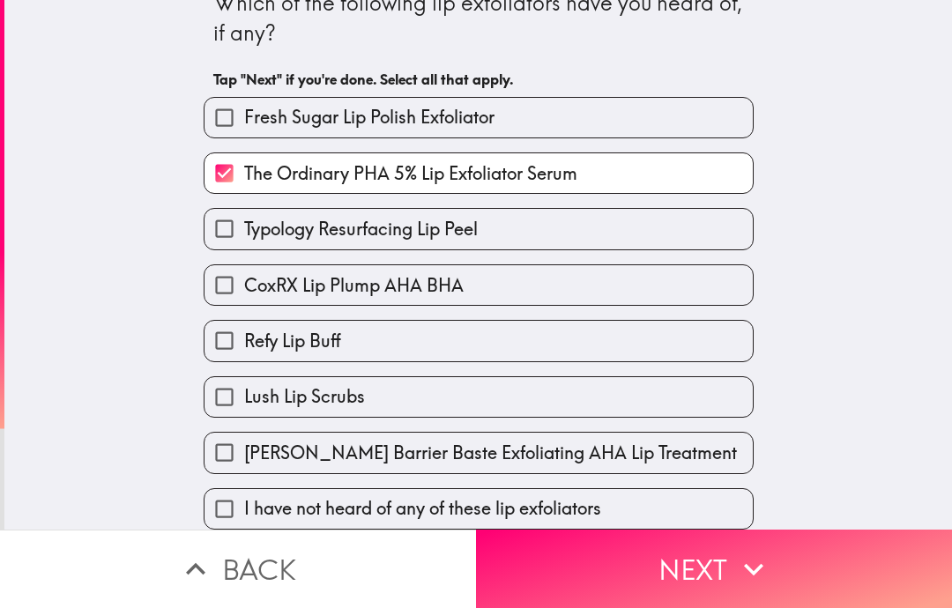
click at [780, 571] on button "Next" at bounding box center [714, 569] width 476 height 78
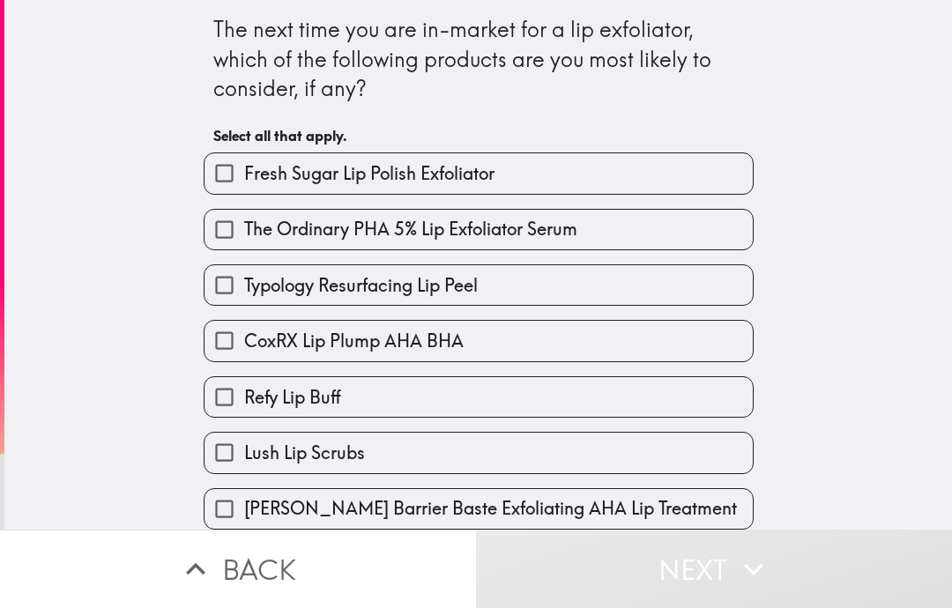
click at [712, 340] on label "CoxRX Lip Plump AHA BHA" at bounding box center [479, 341] width 548 height 40
click at [244, 340] on input "CoxRX Lip Plump AHA BHA" at bounding box center [225, 341] width 40 height 40
checkbox input "true"
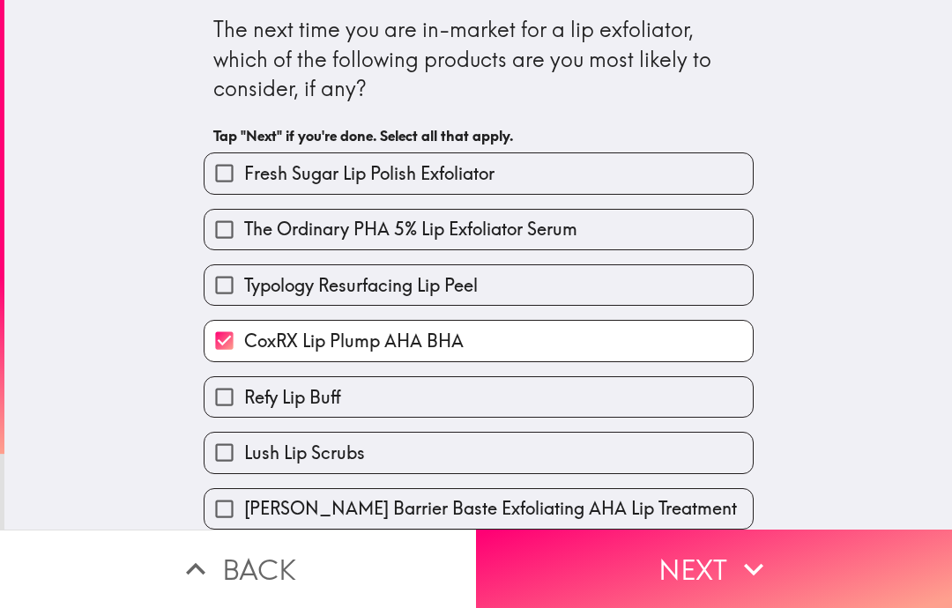
click at [765, 590] on button "Next" at bounding box center [714, 569] width 476 height 78
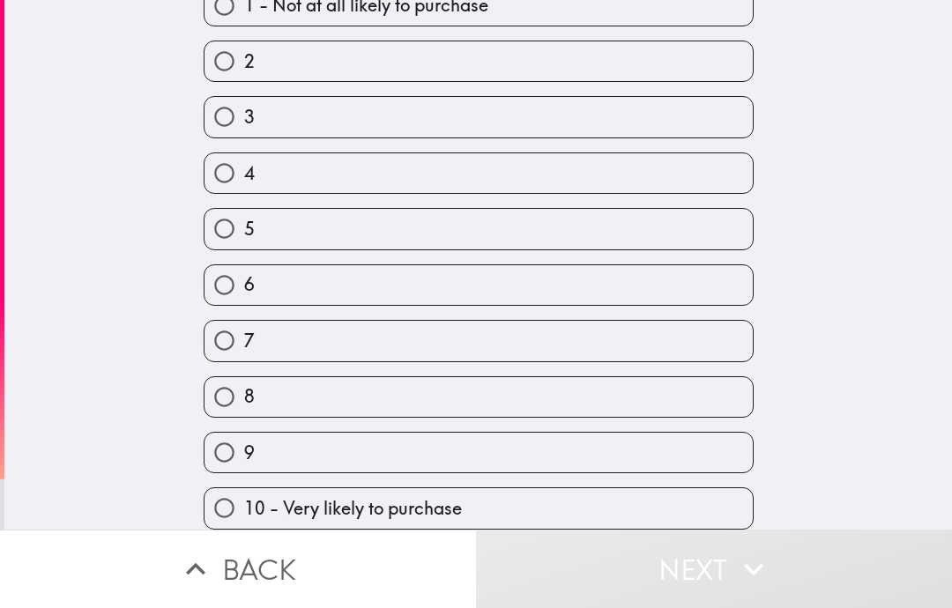
scroll to position [142, 0]
click at [679, 297] on label "6" at bounding box center [479, 285] width 548 height 40
click at [244, 297] on input "6" at bounding box center [225, 285] width 40 height 40
radio input "true"
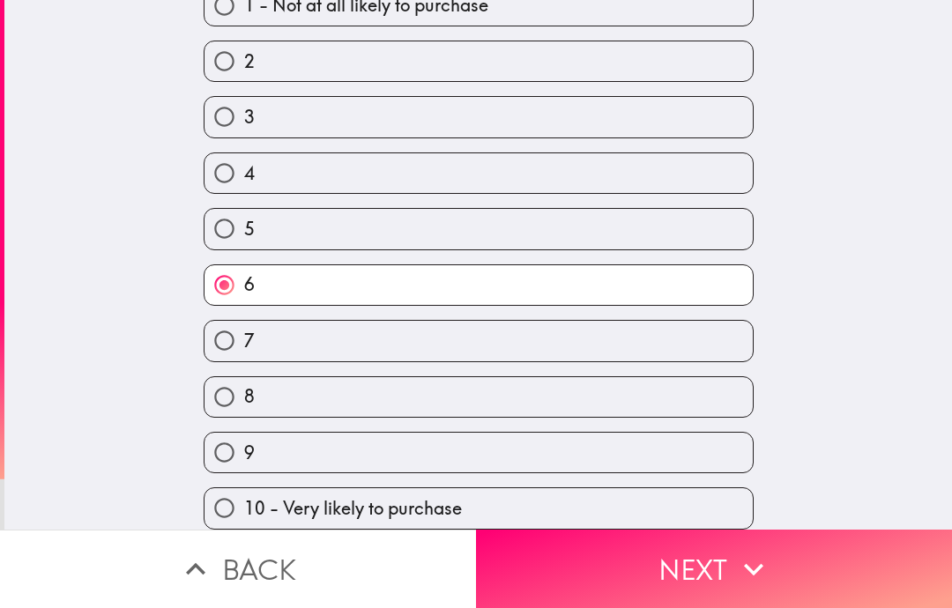
click at [777, 567] on button "Next" at bounding box center [714, 569] width 476 height 78
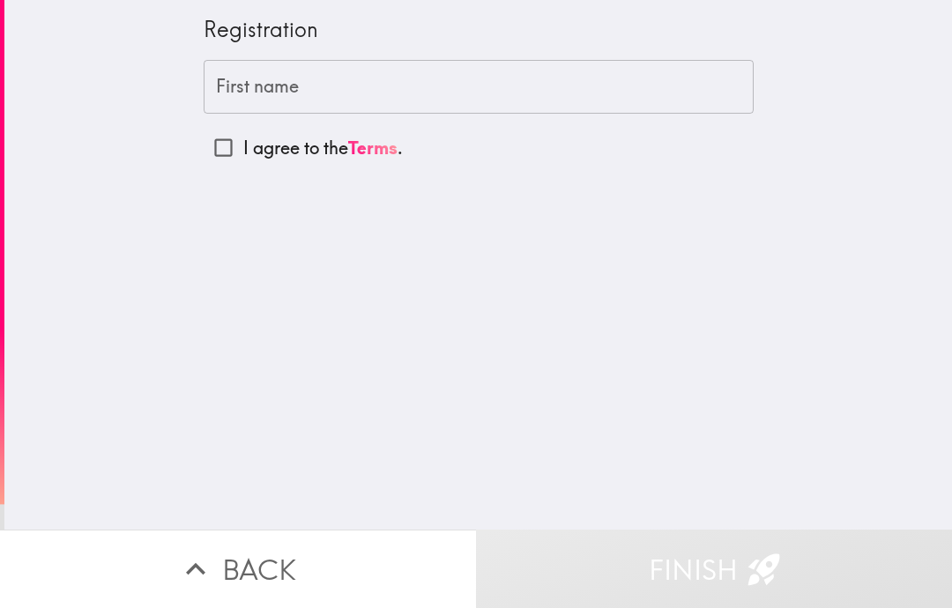
click at [666, 77] on input "First name" at bounding box center [479, 87] width 550 height 55
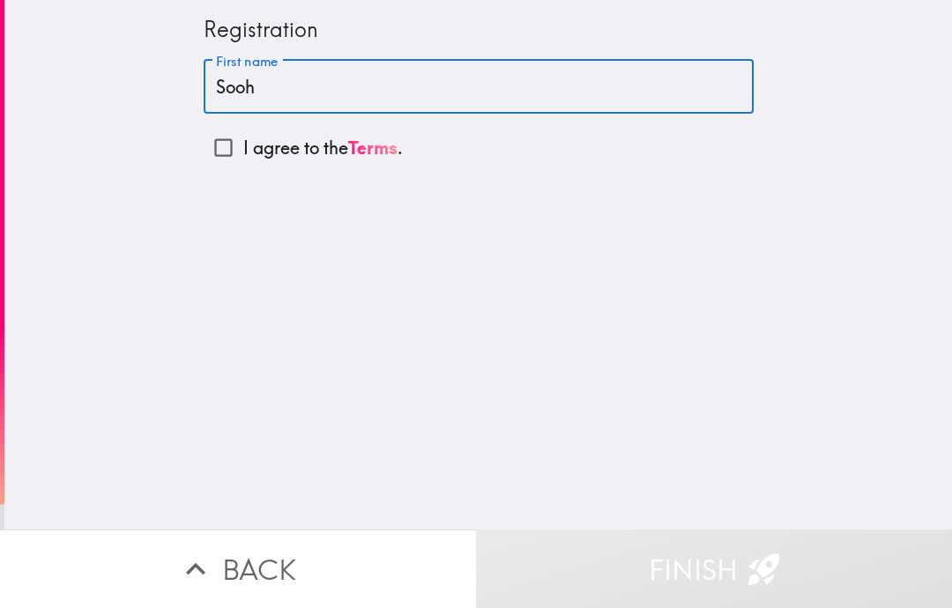
type input "Sooha"
